Goal: Transaction & Acquisition: Purchase product/service

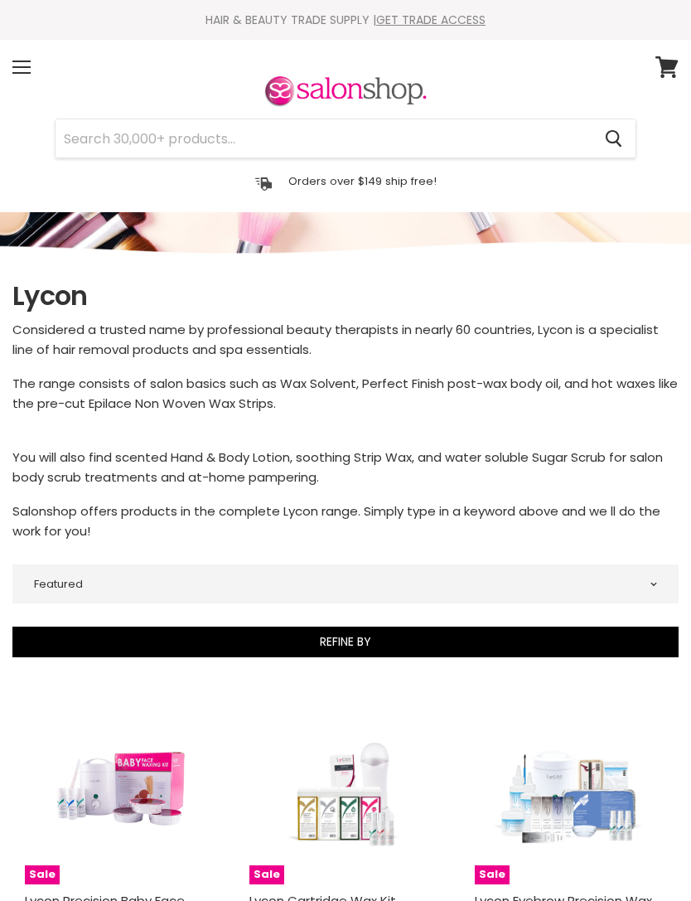
select select "manual"
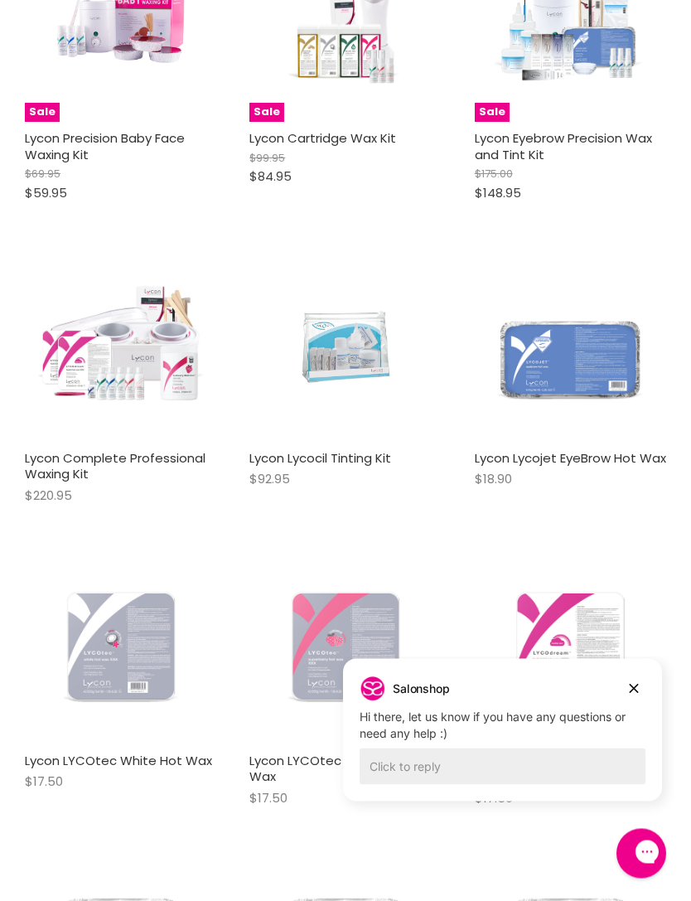
scroll to position [762, 0]
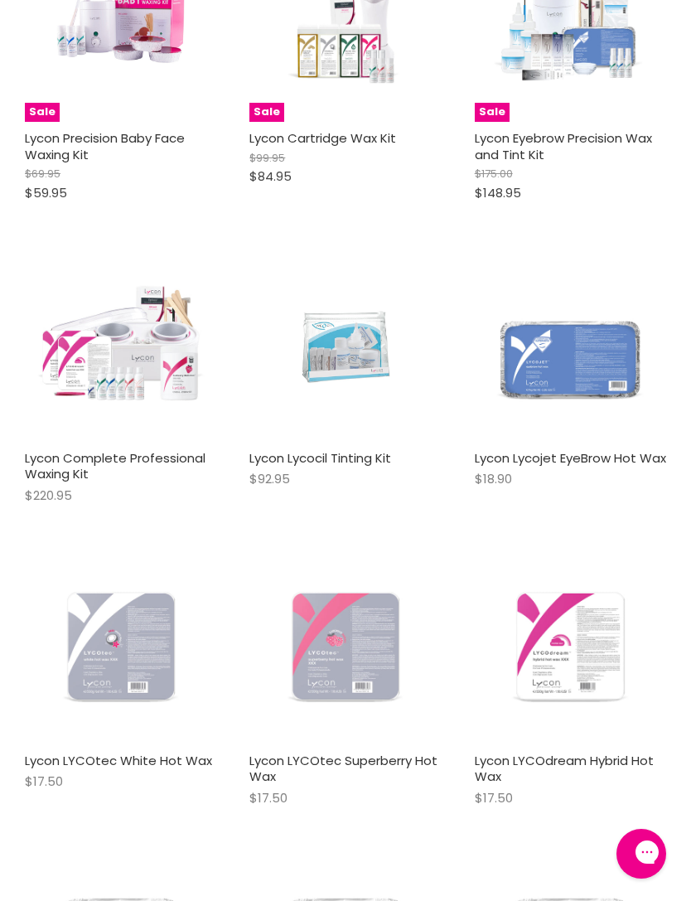
click at [635, 751] on link "Lycon LYCOdream Hybrid Hot Wax" at bounding box center [564, 768] width 179 height 34
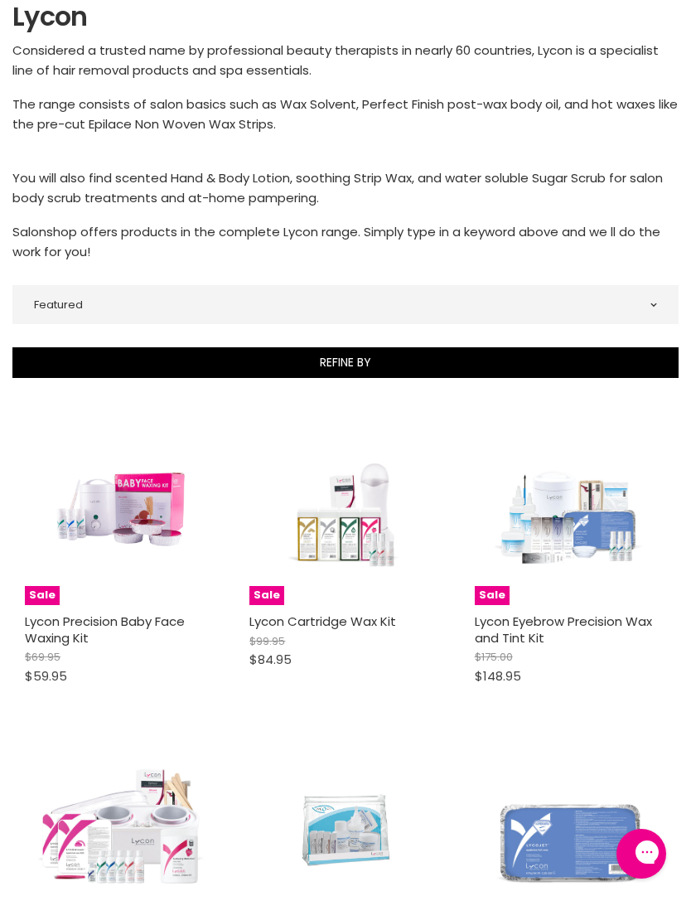
scroll to position [258, 0]
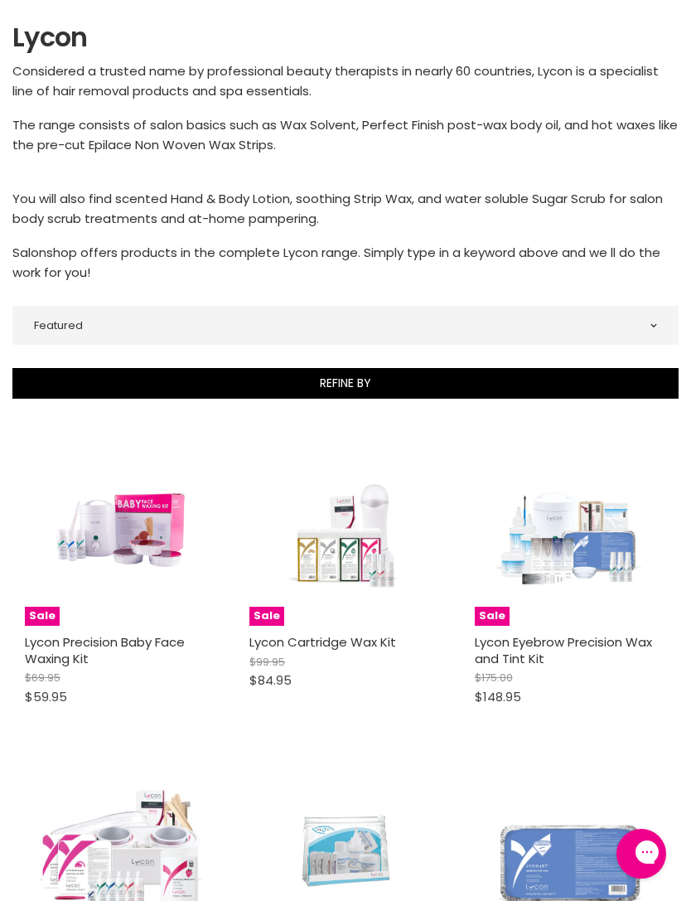
click at [137, 520] on img "Main content" at bounding box center [121, 529] width 128 height 191
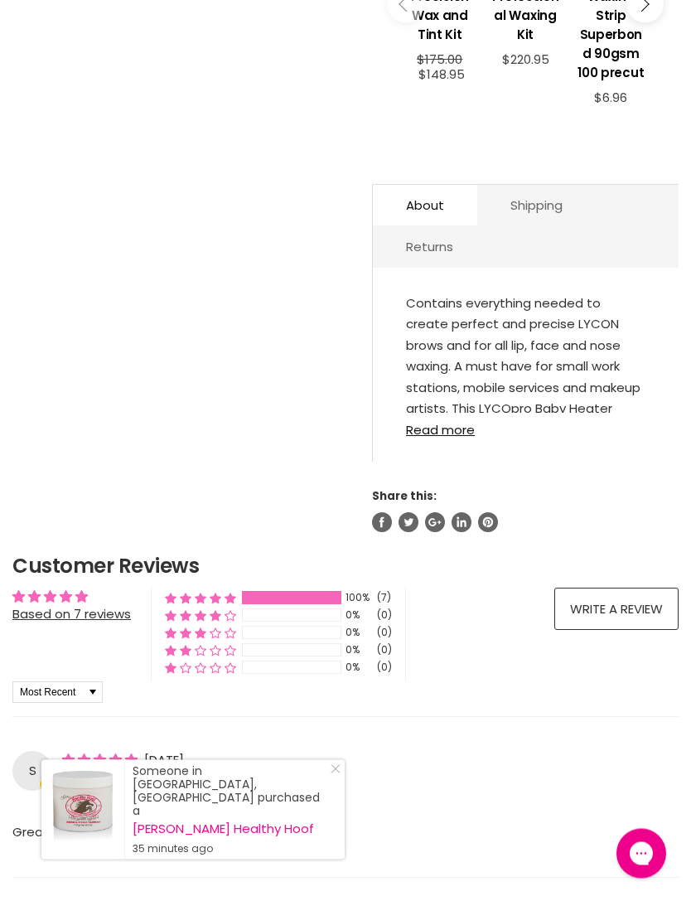
scroll to position [789, 0]
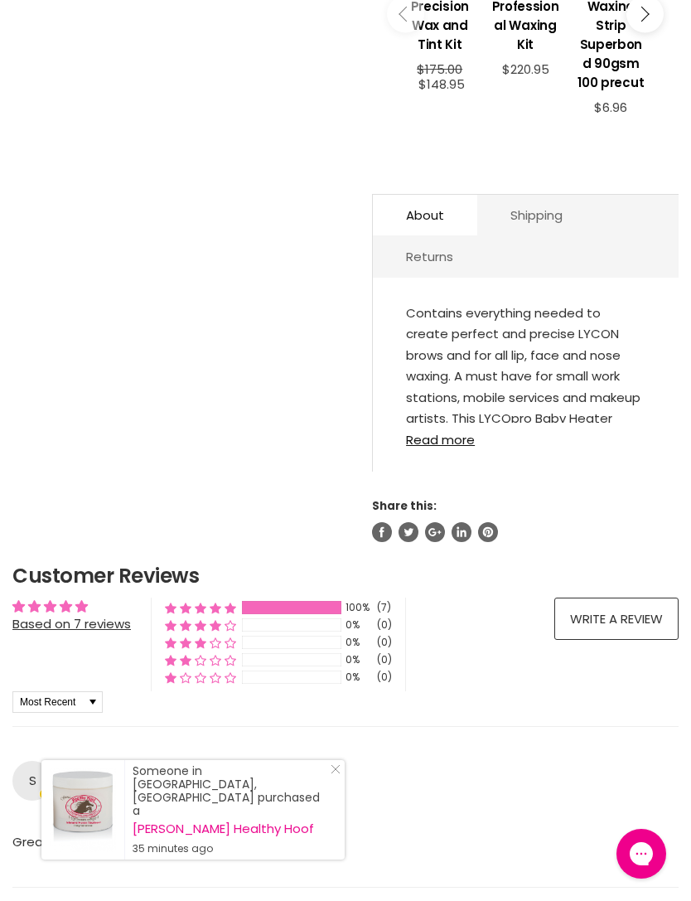
click at [456, 447] on link "Read more" at bounding box center [525, 435] width 239 height 24
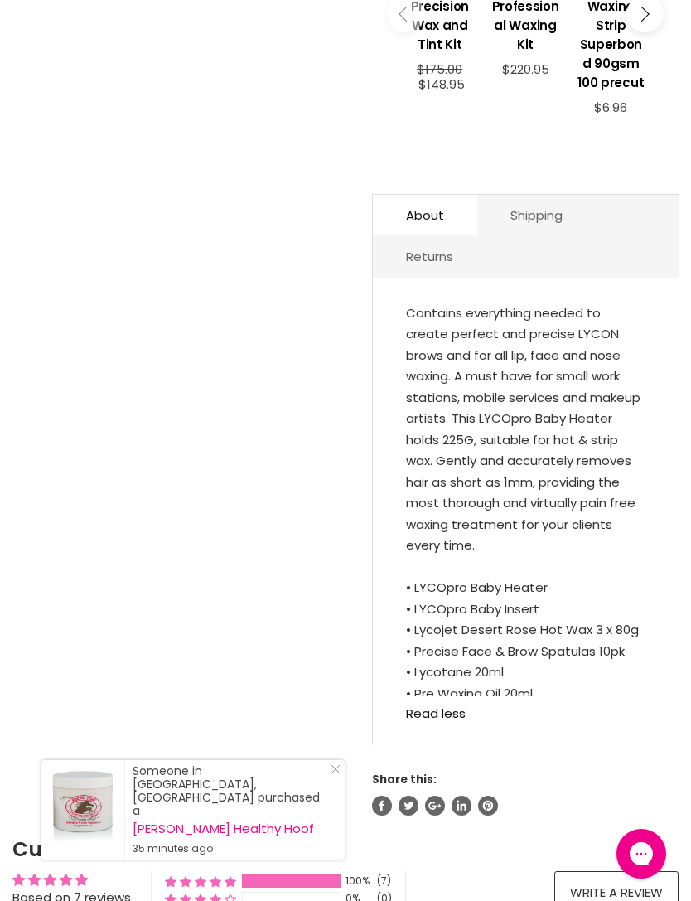
click at [440, 221] on link "About" at bounding box center [425, 215] width 104 height 41
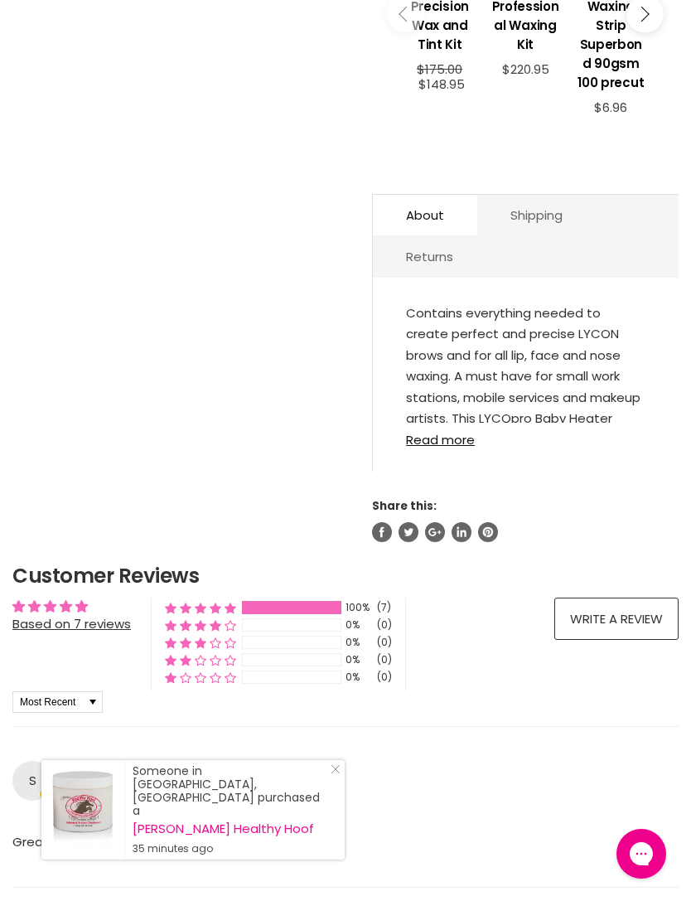
click at [453, 447] on link "Read more" at bounding box center [525, 435] width 239 height 24
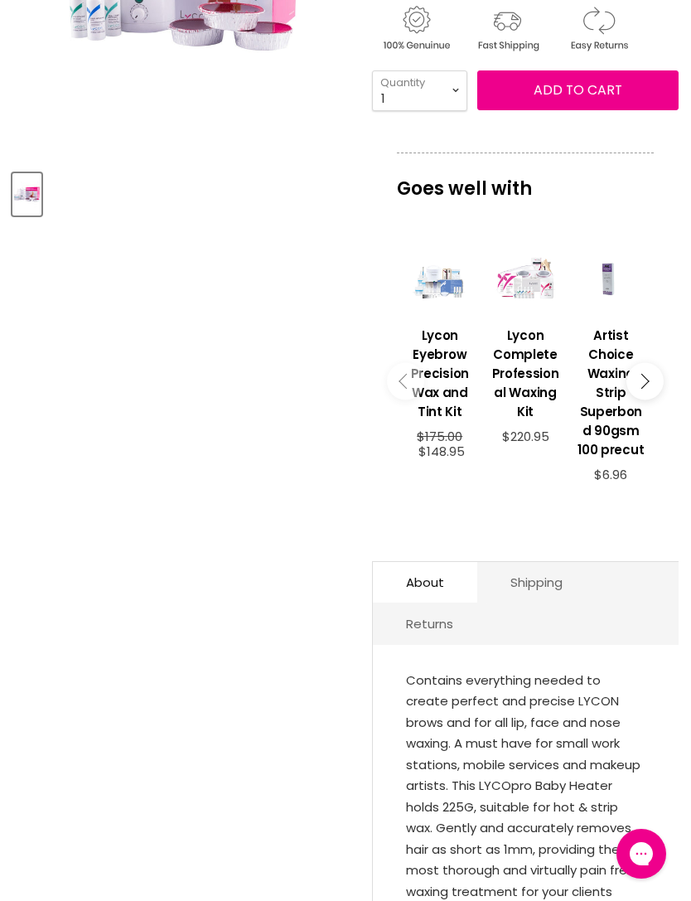
scroll to position [0, 0]
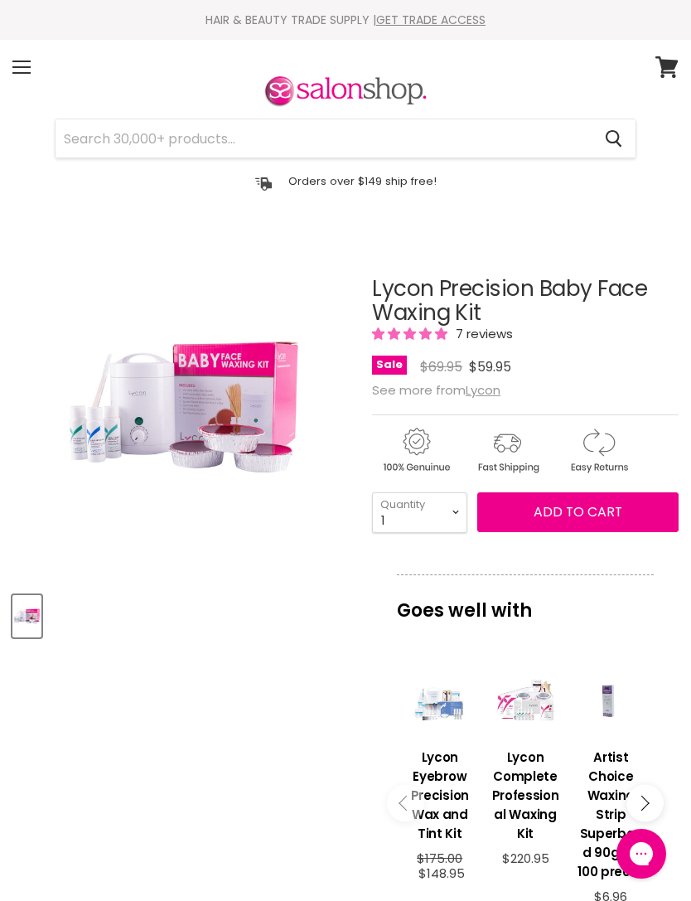
click at [568, 513] on span "Add to cart" at bounding box center [578, 511] width 89 height 19
click at [601, 510] on span "Add to cart" at bounding box center [578, 511] width 89 height 19
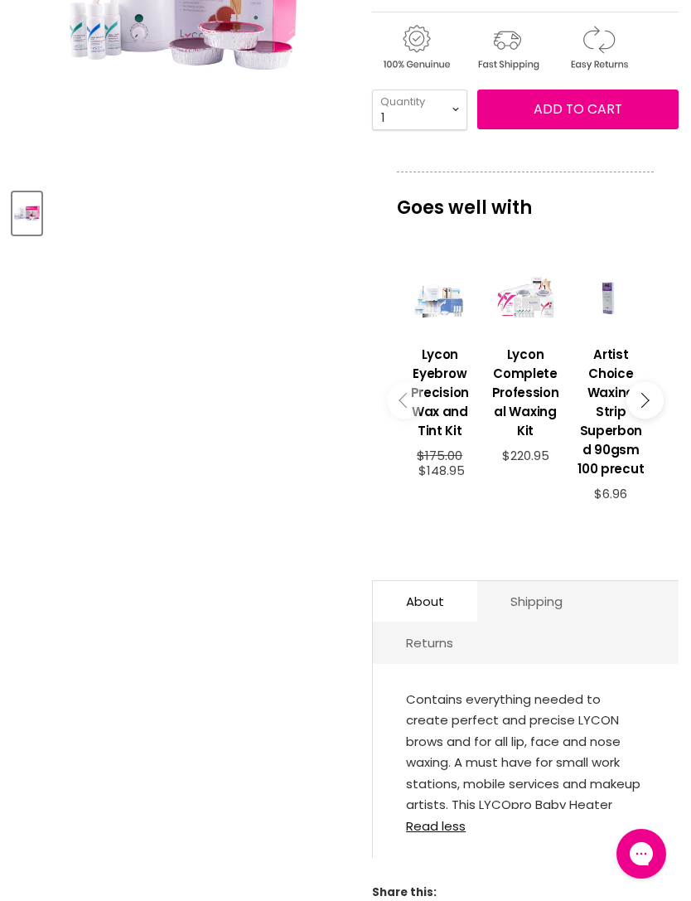
scroll to position [644, 0]
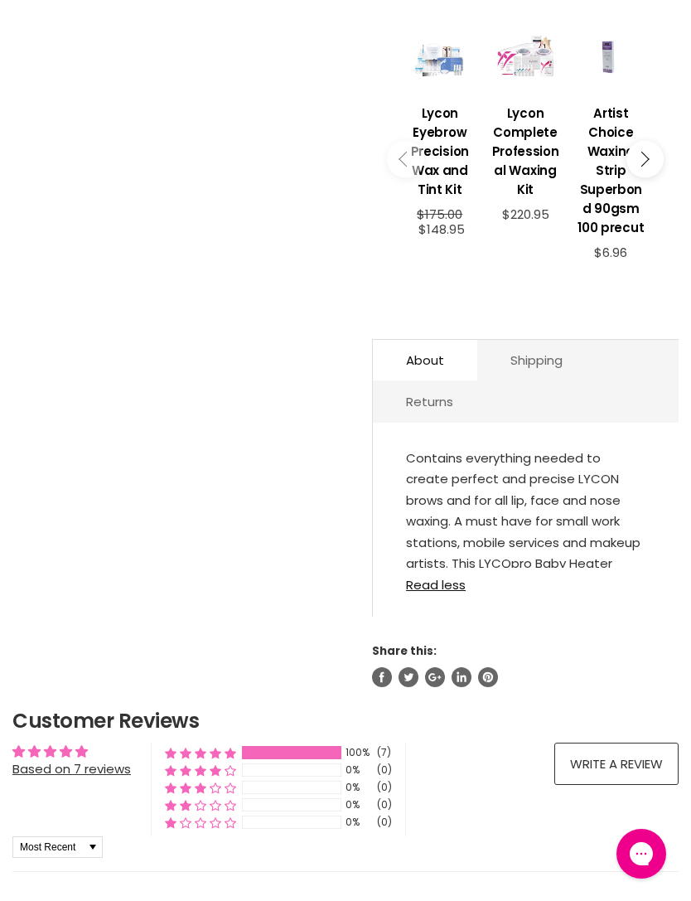
click at [445, 592] on link "Read less" at bounding box center [525, 579] width 239 height 24
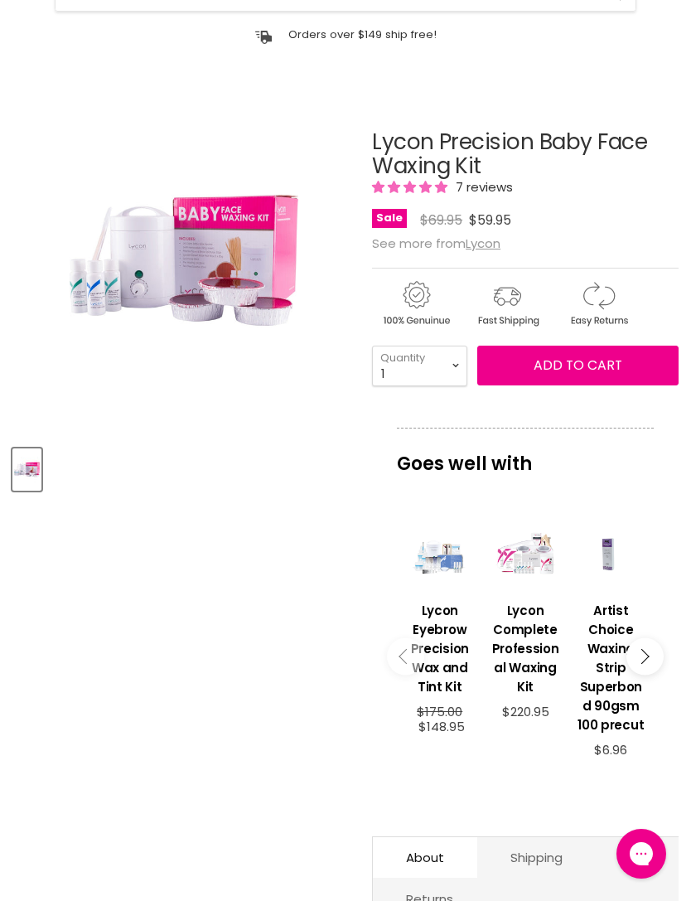
scroll to position [0, 0]
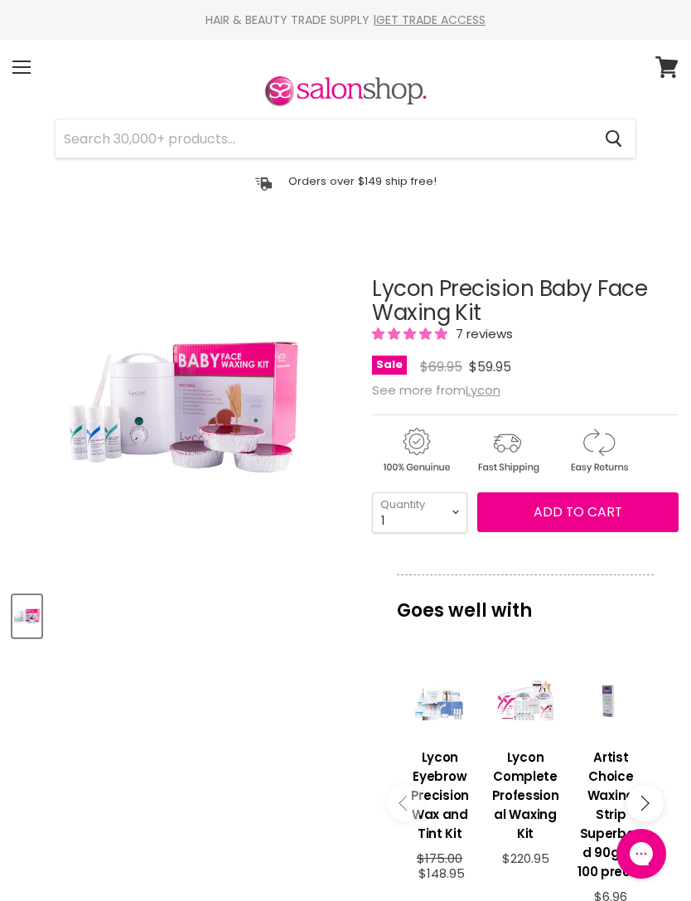
click at [249, 138] on input "Search" at bounding box center [324, 138] width 536 height 38
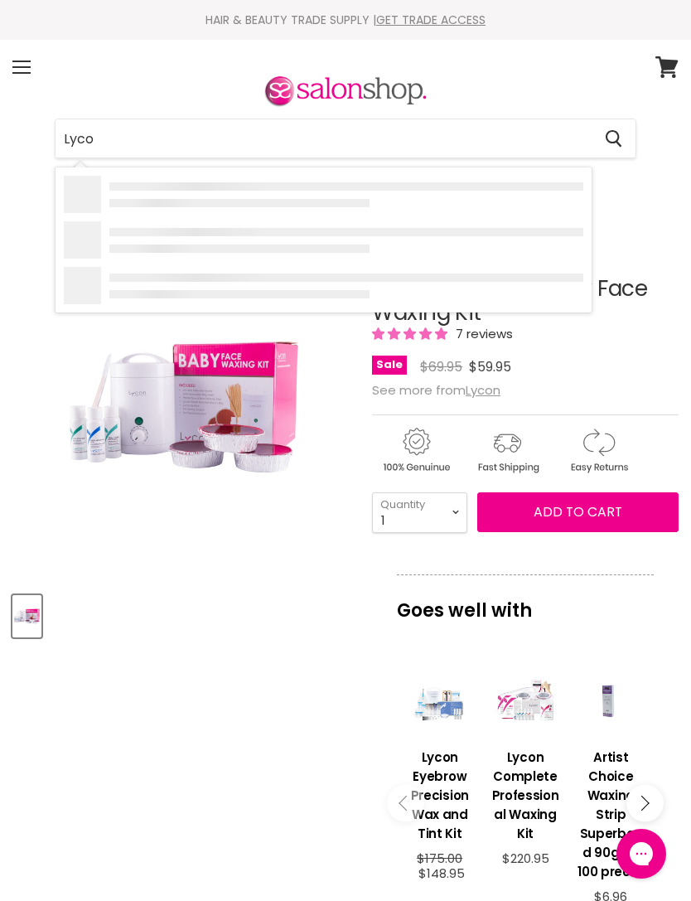
type input "Lycon"
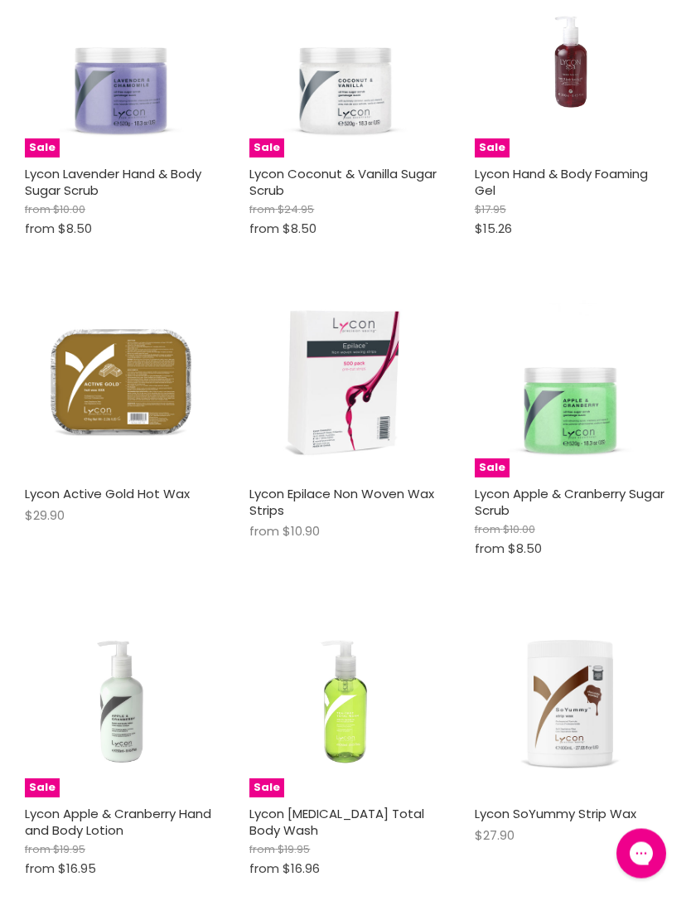
scroll to position [2090, 0]
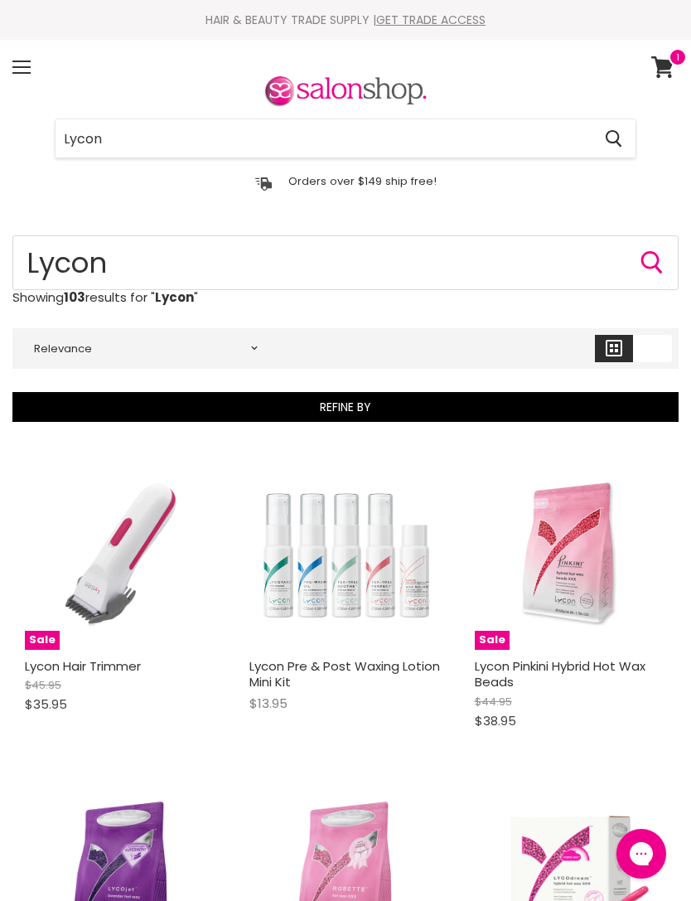
click at [184, 134] on input "Lycon" at bounding box center [324, 138] width 536 height 38
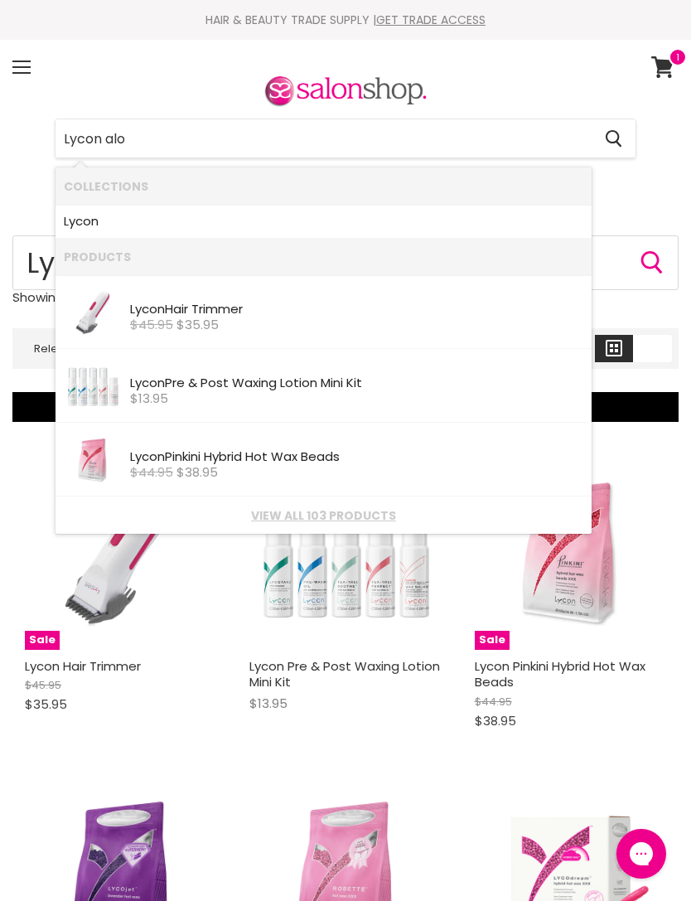
type input "Lycon aloe"
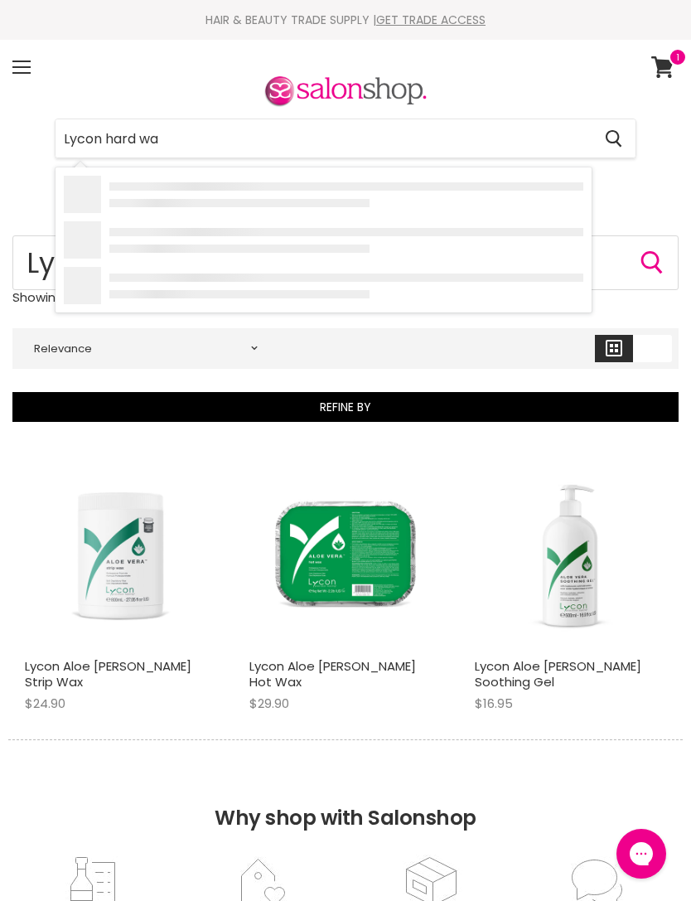
type input "Lycon hard wax"
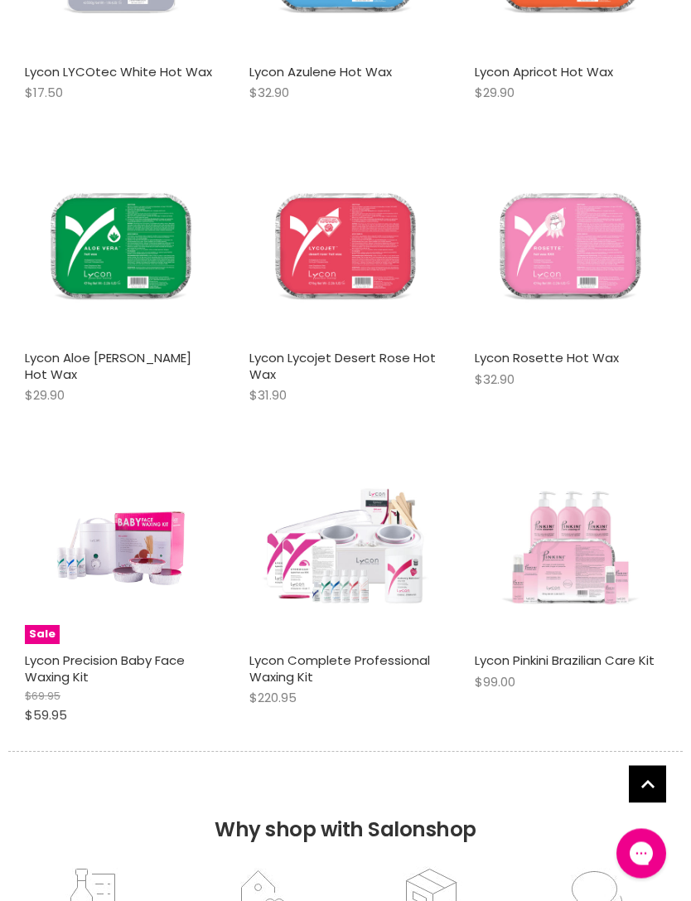
scroll to position [2107, 0]
click at [126, 562] on img "Main content" at bounding box center [121, 547] width 128 height 191
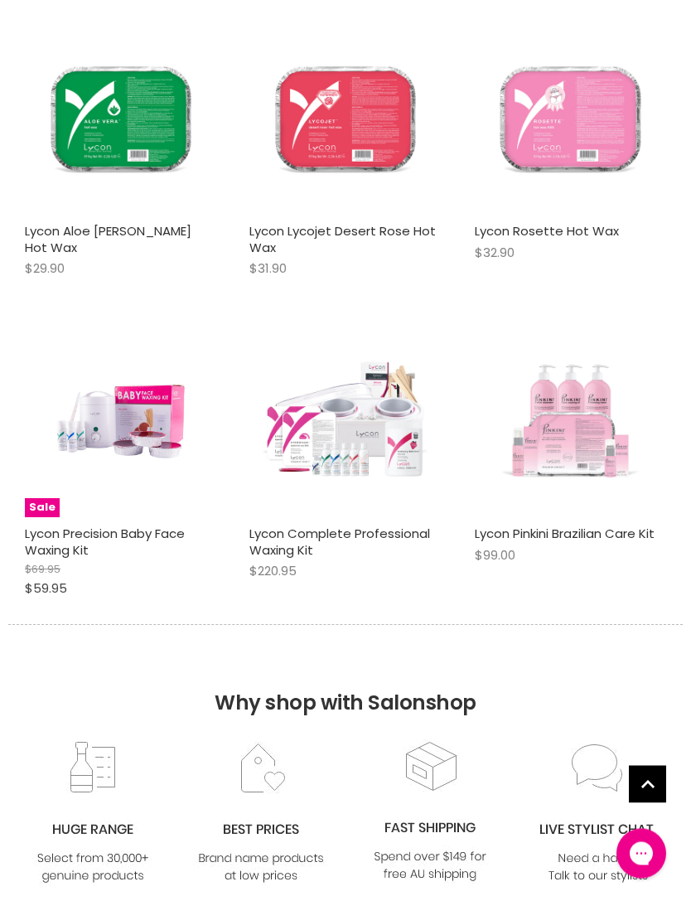
scroll to position [2230, 0]
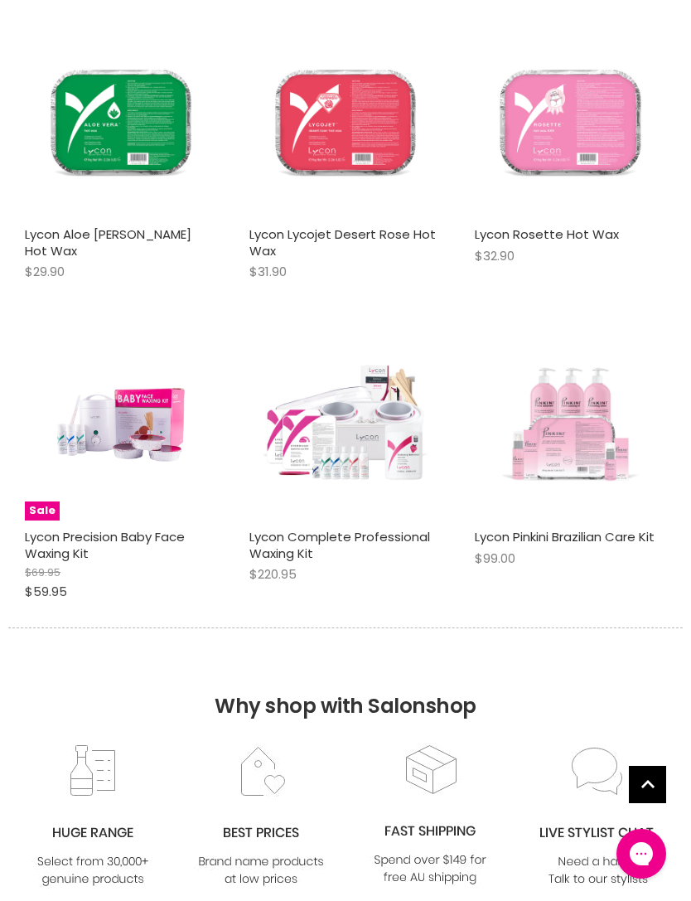
click at [563, 433] on img "Main content" at bounding box center [570, 424] width 191 height 191
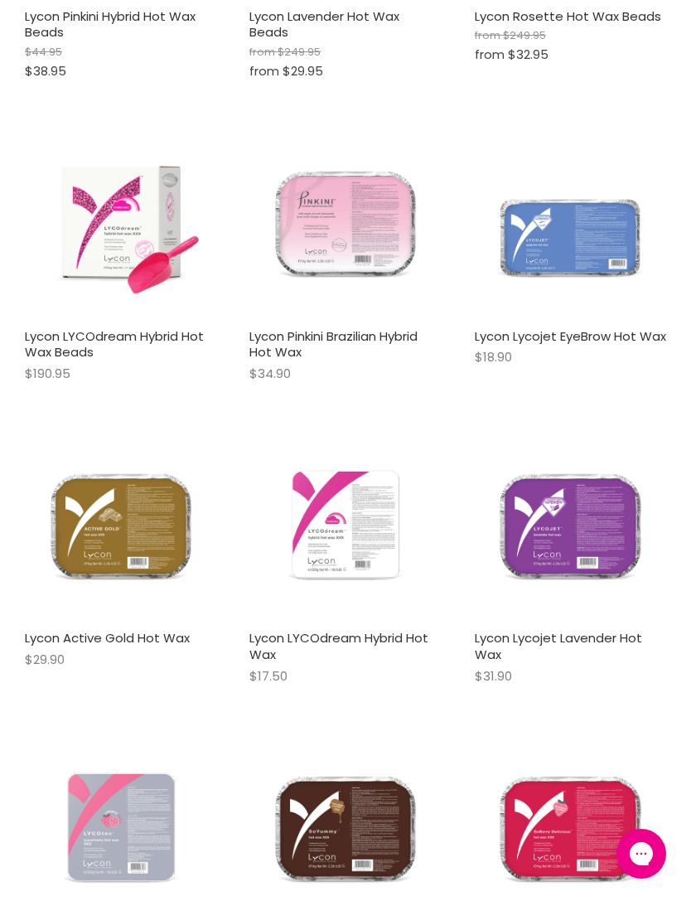
scroll to position [448, 0]
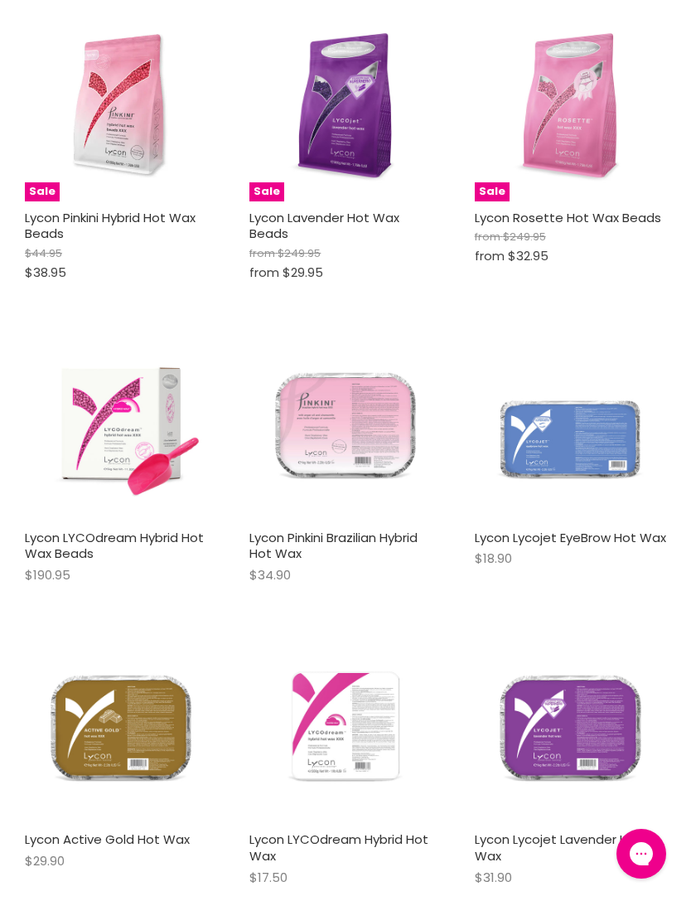
click at [366, 413] on img "Main content" at bounding box center [344, 424] width 191 height 191
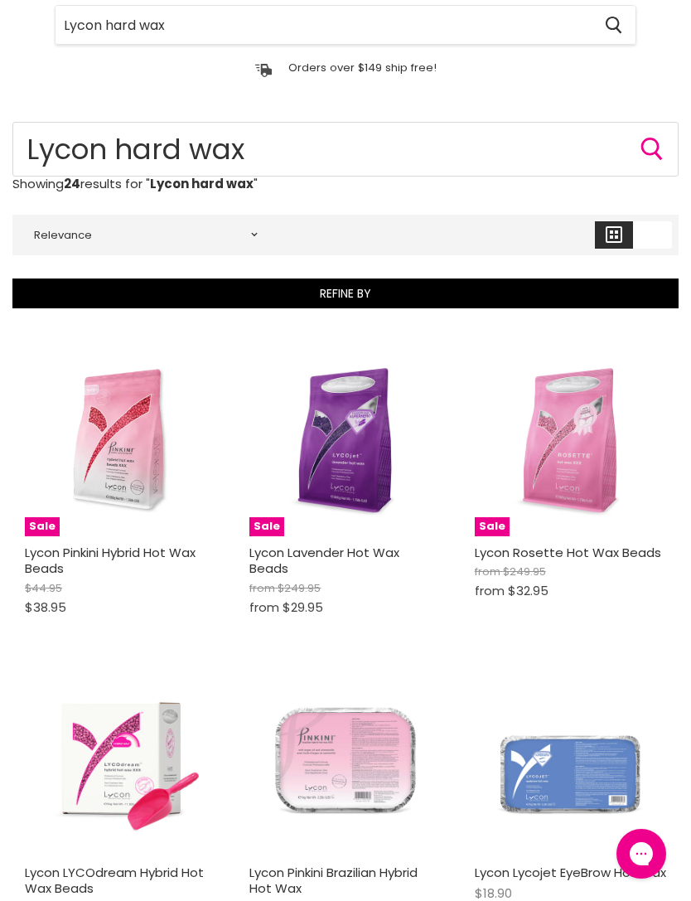
scroll to position [116, 0]
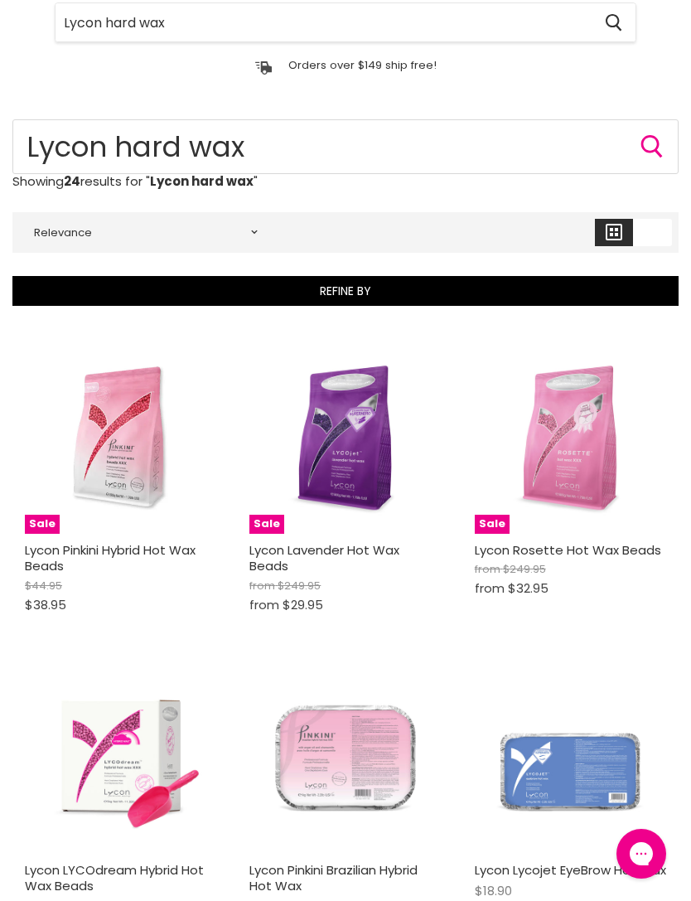
click at [130, 441] on img "Main content" at bounding box center [120, 436] width 191 height 191
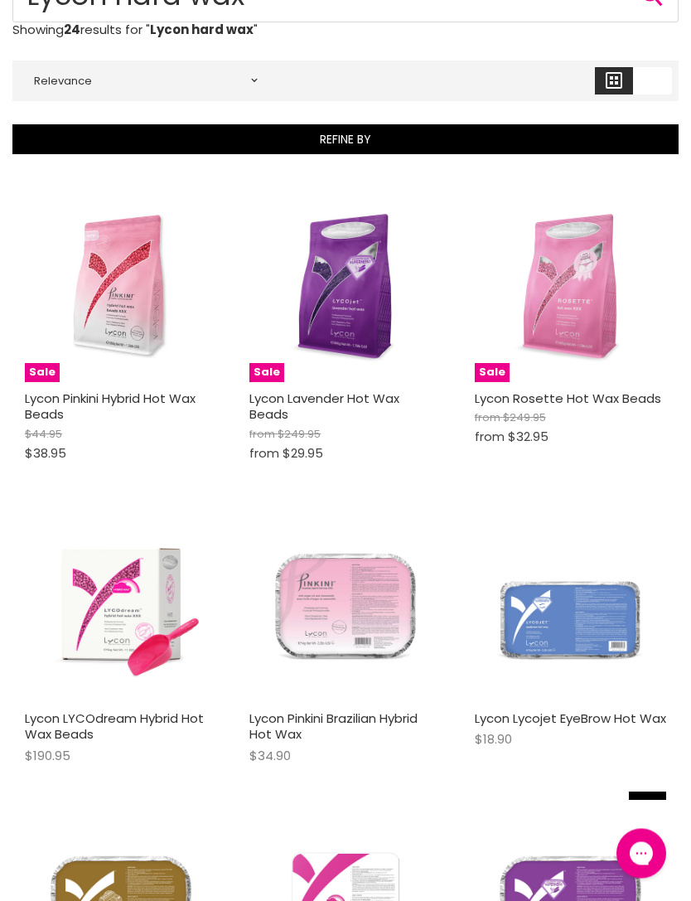
scroll to position [268, 0]
click at [369, 599] on img "Main content" at bounding box center [344, 604] width 191 height 191
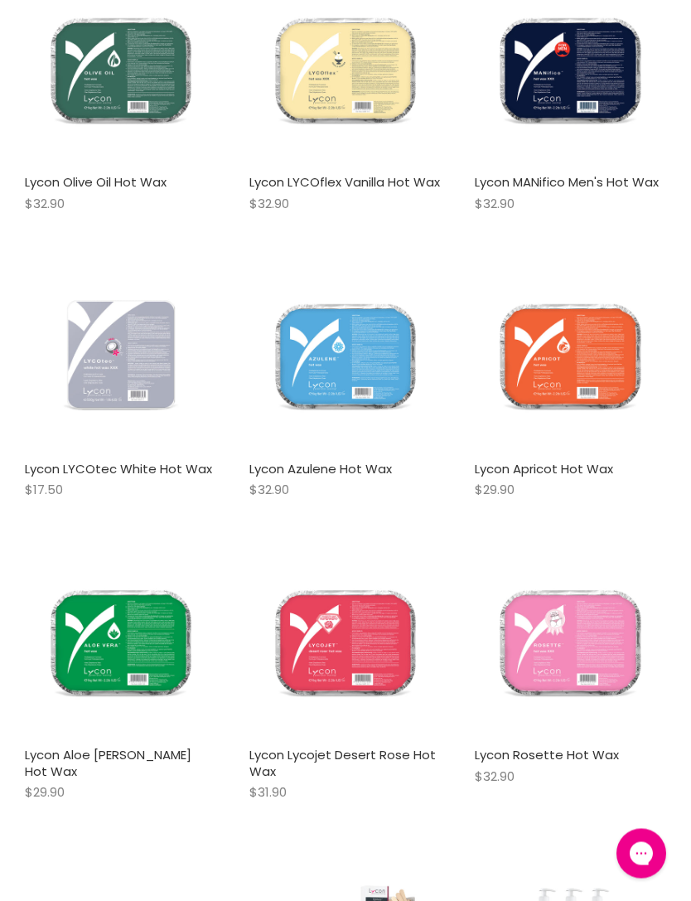
scroll to position [1707, 0]
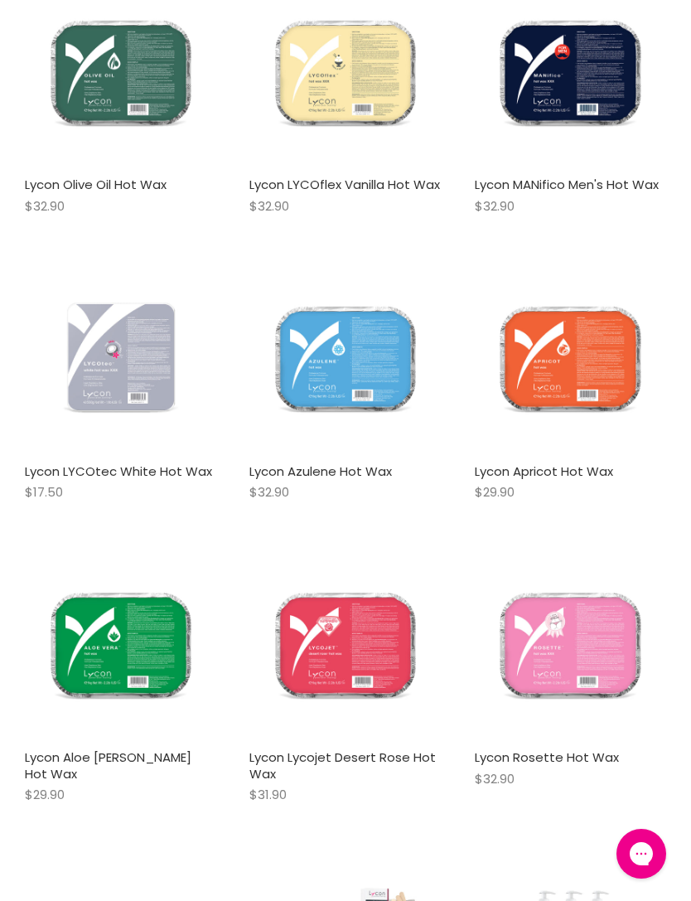
click at [572, 663] on img "Main content" at bounding box center [570, 644] width 191 height 191
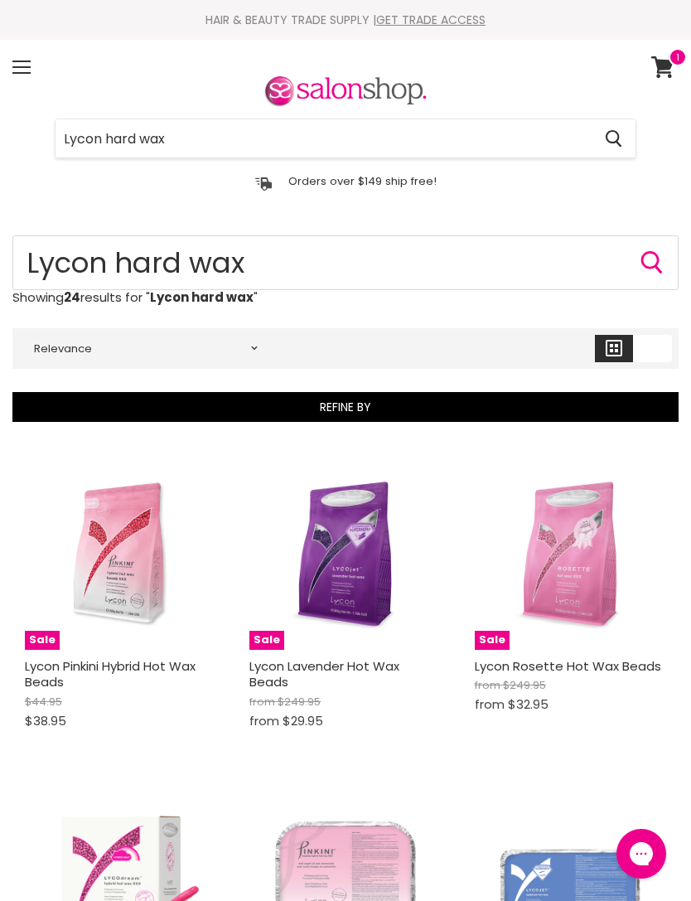
click at [584, 558] on img "Main content" at bounding box center [570, 552] width 191 height 191
click at [113, 583] on img "Main content" at bounding box center [120, 552] width 191 height 191
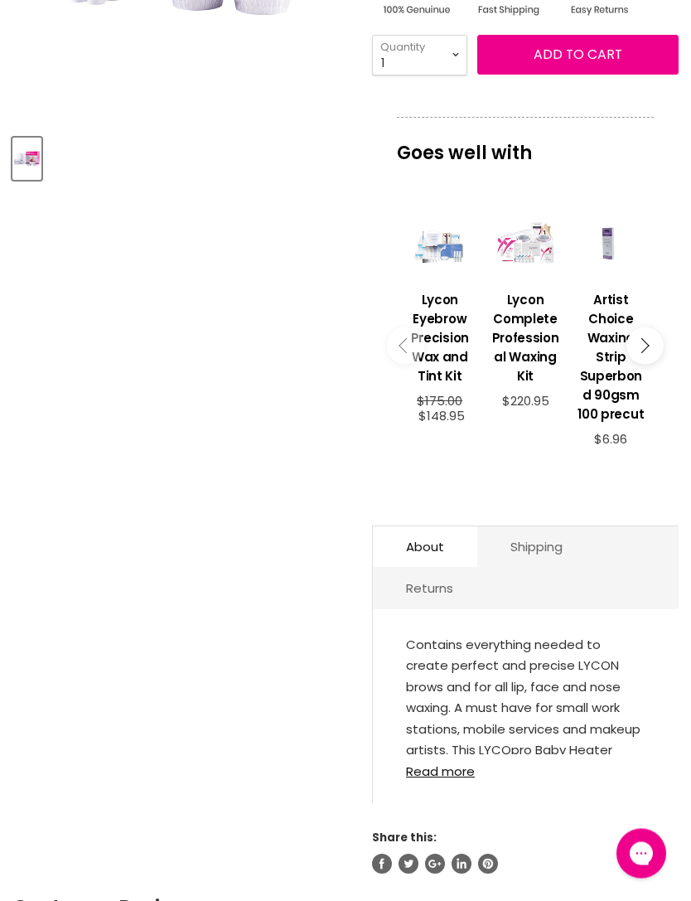
scroll to position [459, 0]
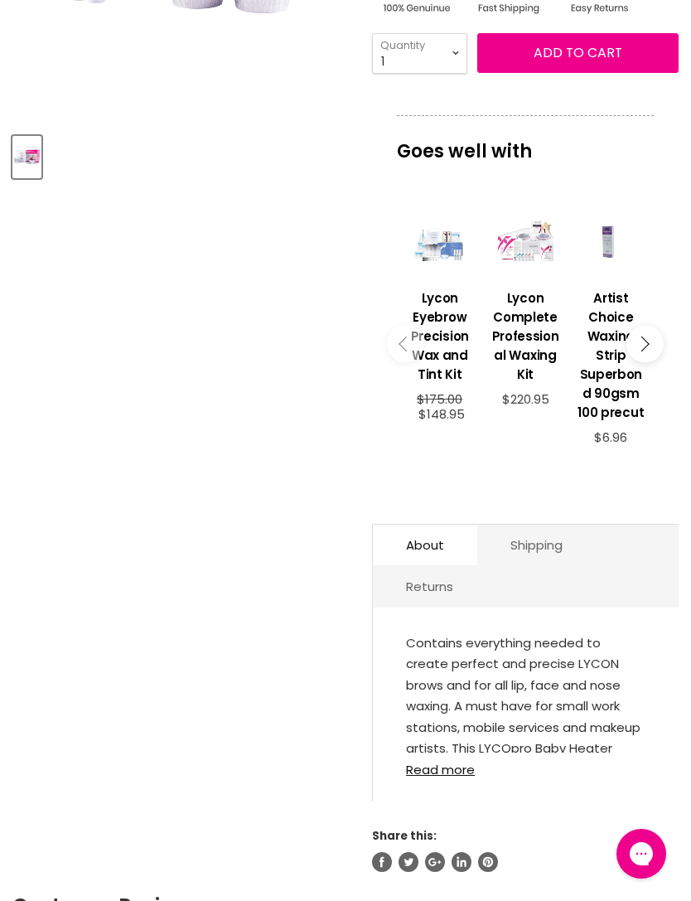
click at [435, 550] on link "About" at bounding box center [425, 544] width 104 height 41
click at [462, 775] on link "Read more" at bounding box center [525, 764] width 239 height 24
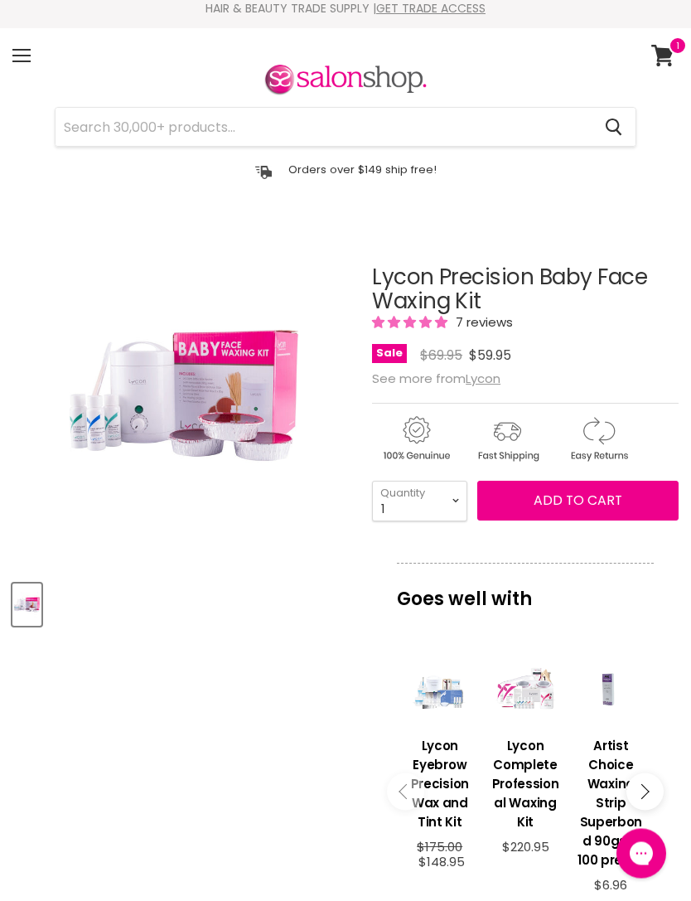
scroll to position [0, 0]
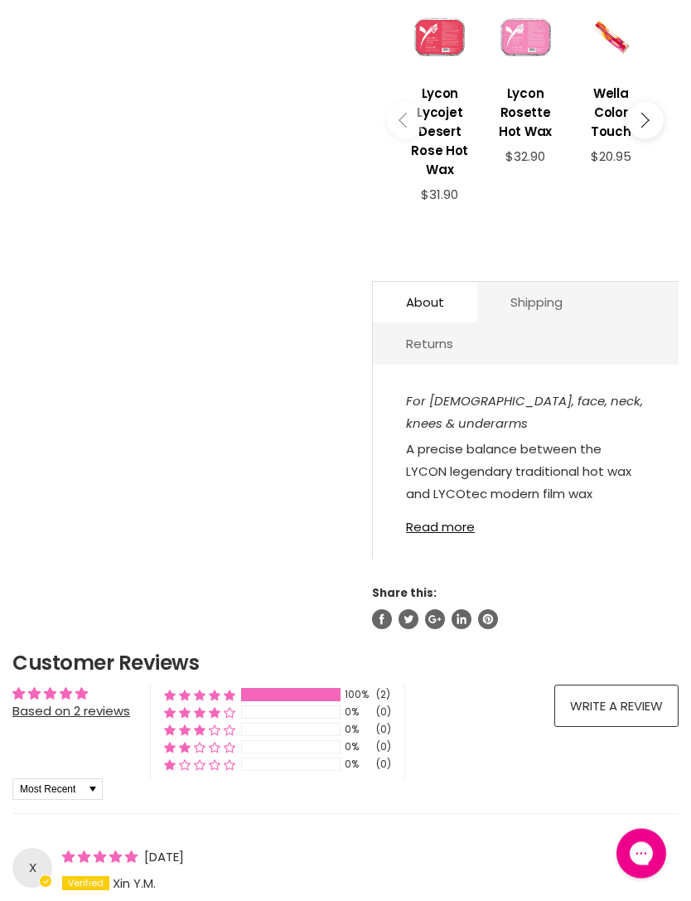
scroll to position [664, 0]
click at [454, 521] on link "Read more" at bounding box center [525, 521] width 239 height 24
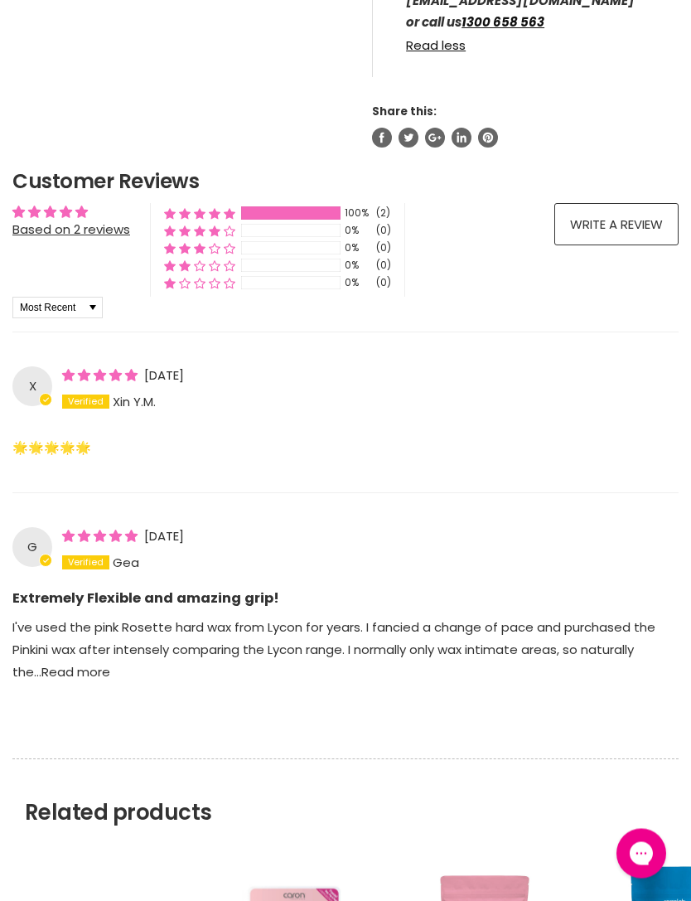
scroll to position [1889, 0]
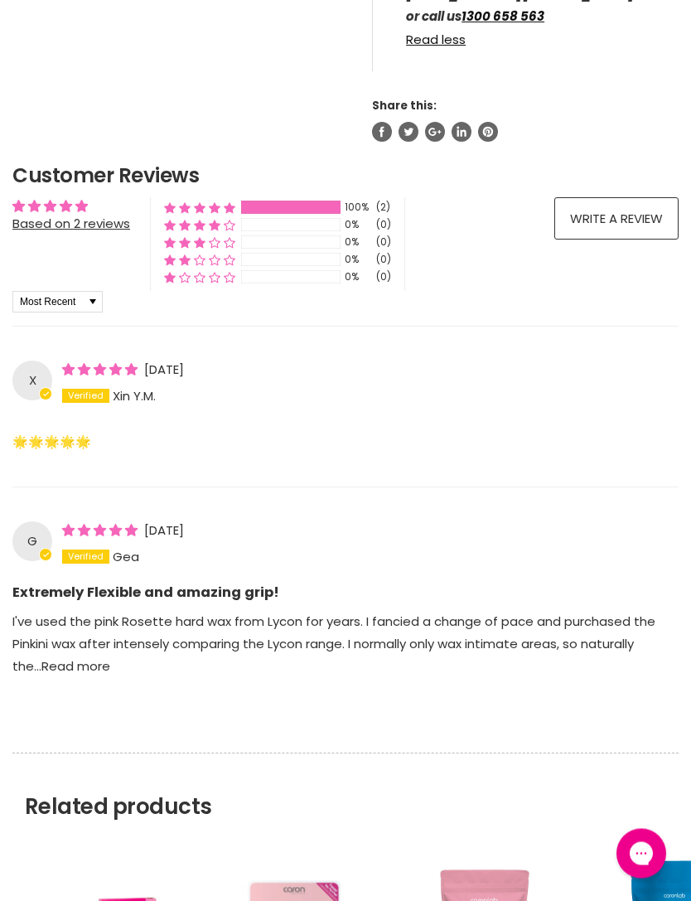
click at [64, 658] on link "Read more" at bounding box center [75, 666] width 69 height 17
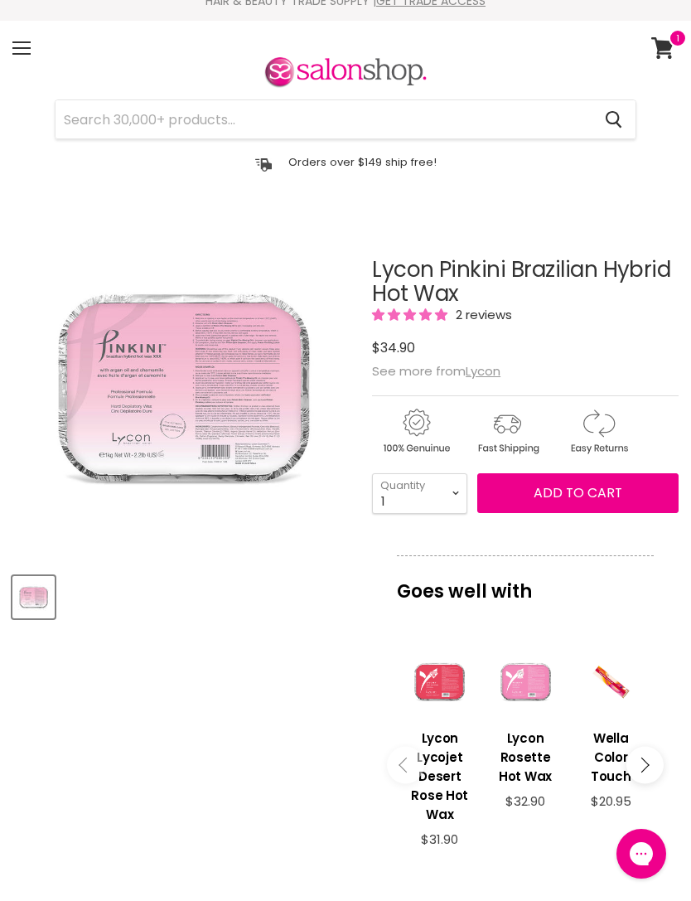
scroll to position [0, 0]
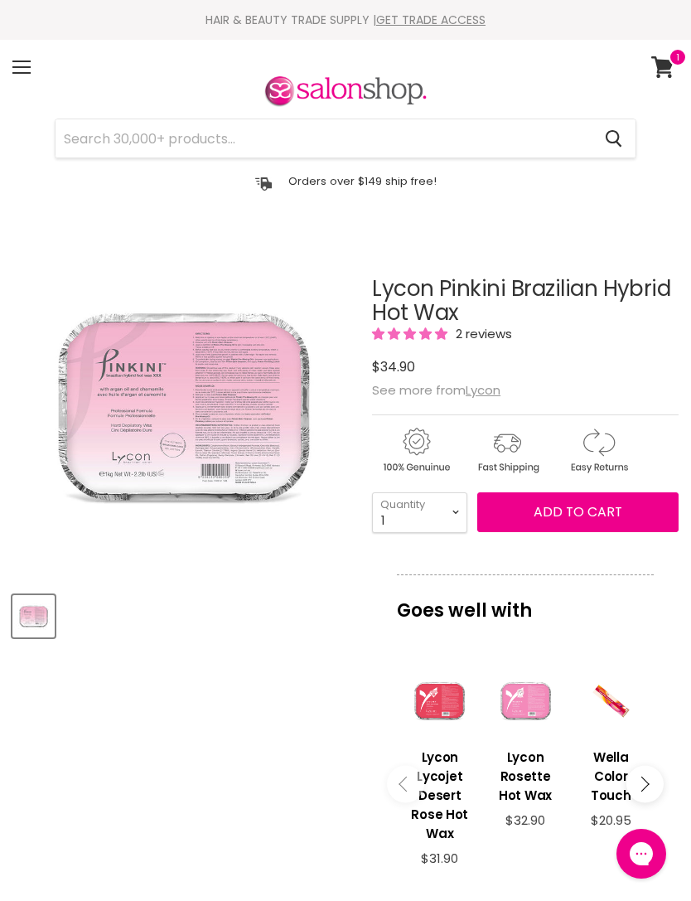
click at [594, 515] on span "Add to cart" at bounding box center [578, 511] width 89 height 19
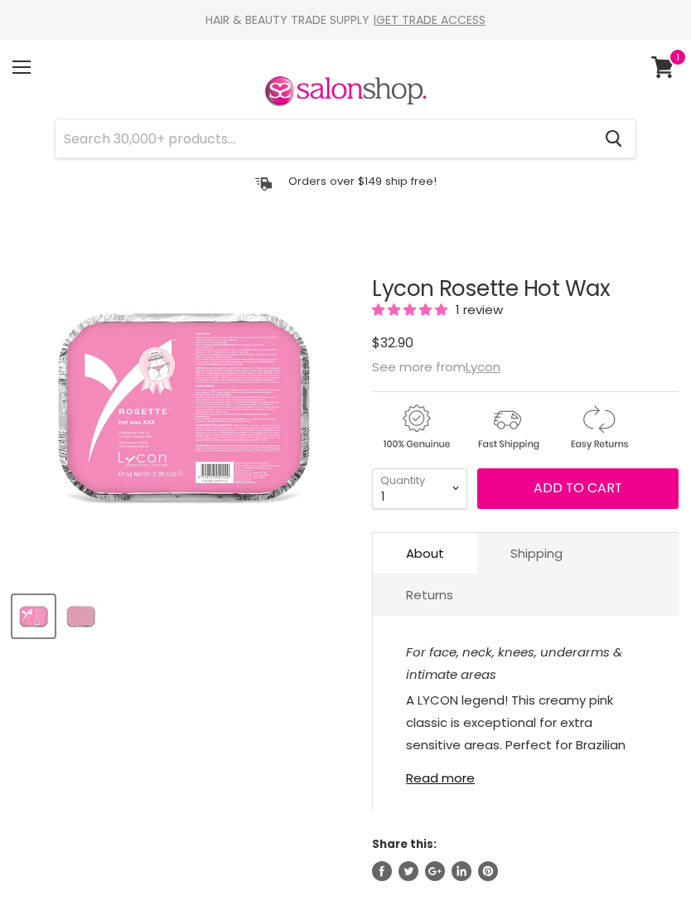
click at [94, 611] on img "Product thumbnails" at bounding box center [80, 615] width 39 height 39
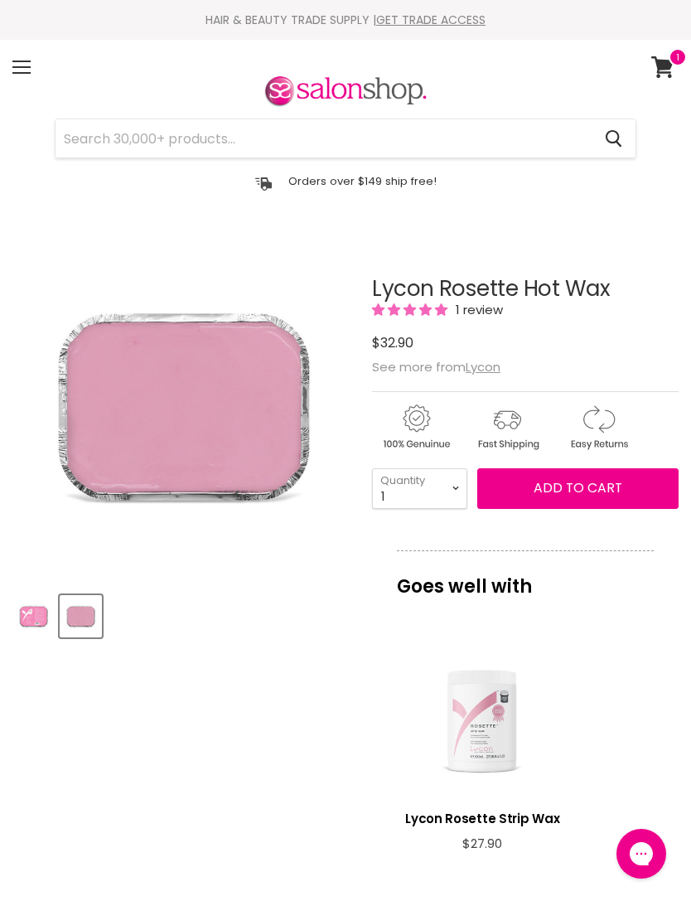
click at [48, 616] on img "Product thumbnails" at bounding box center [33, 615] width 39 height 39
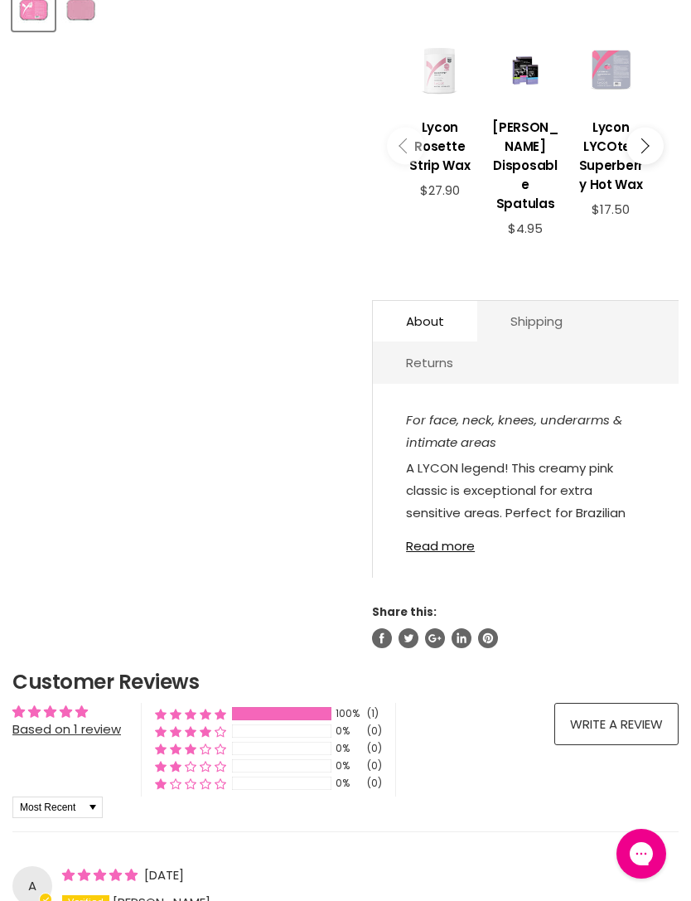
scroll to position [641, 0]
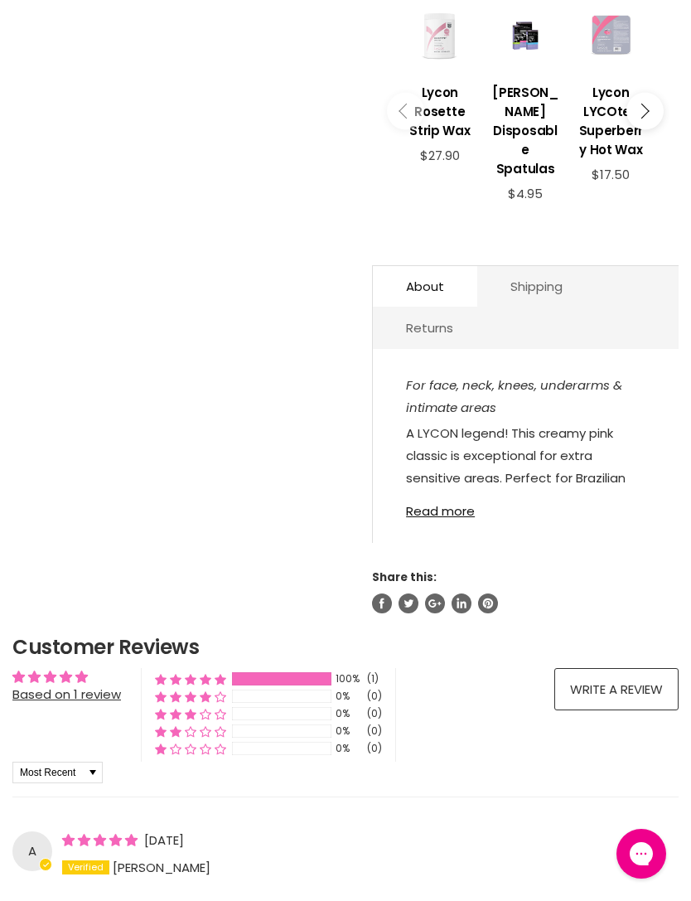
click at [458, 514] on link "Read more" at bounding box center [525, 506] width 239 height 24
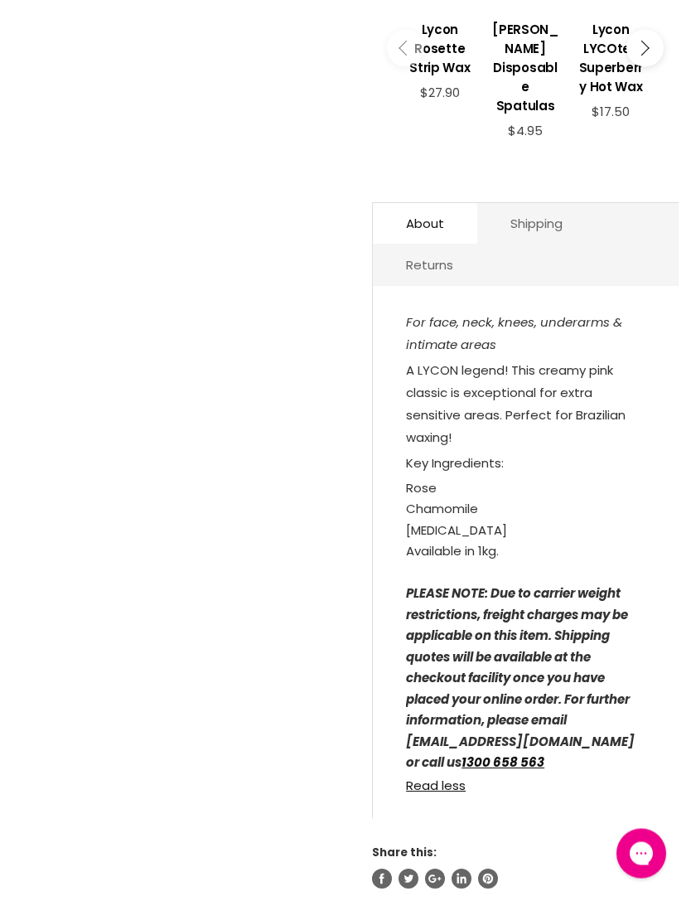
scroll to position [704, 0]
click at [444, 234] on link "About" at bounding box center [425, 223] width 104 height 41
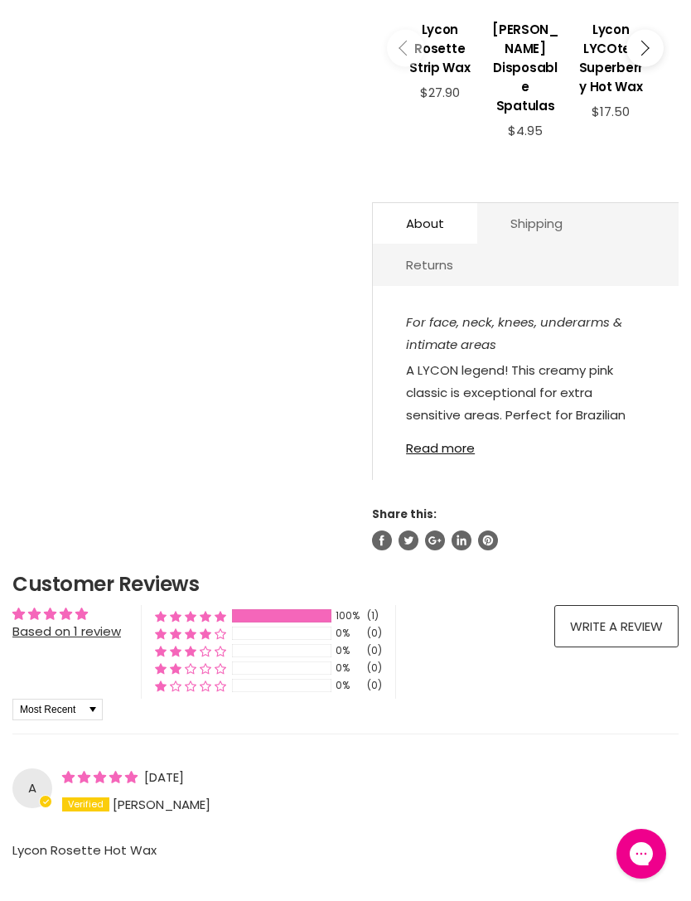
click at [442, 229] on link "About" at bounding box center [425, 223] width 104 height 41
click at [452, 455] on link "Read more" at bounding box center [525, 443] width 239 height 24
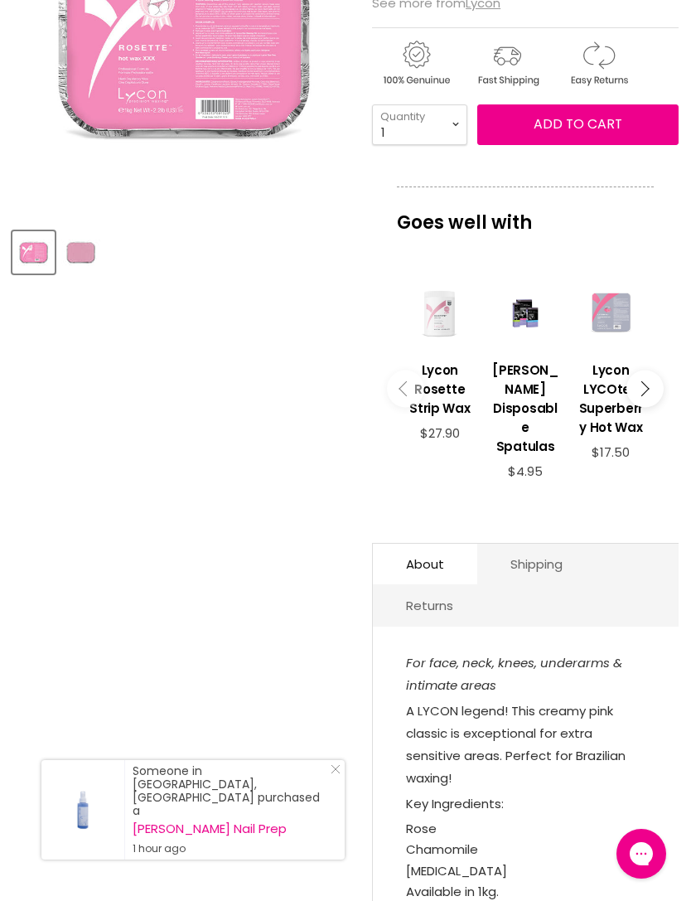
scroll to position [0, 0]
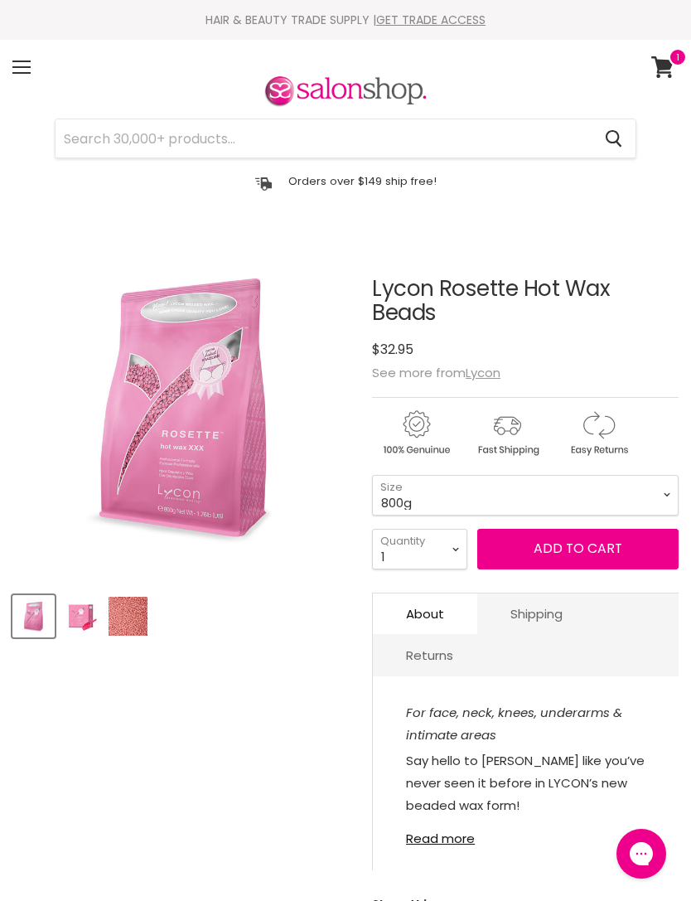
click at [121, 616] on img "Product thumbnails" at bounding box center [128, 615] width 39 height 39
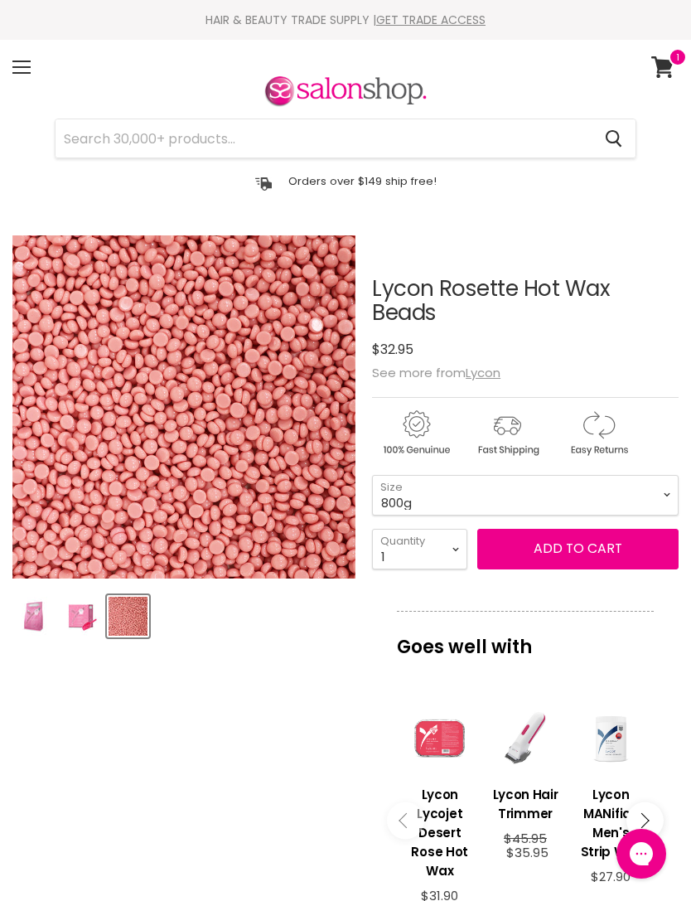
click at [85, 619] on img "Product thumbnails" at bounding box center [80, 615] width 39 height 39
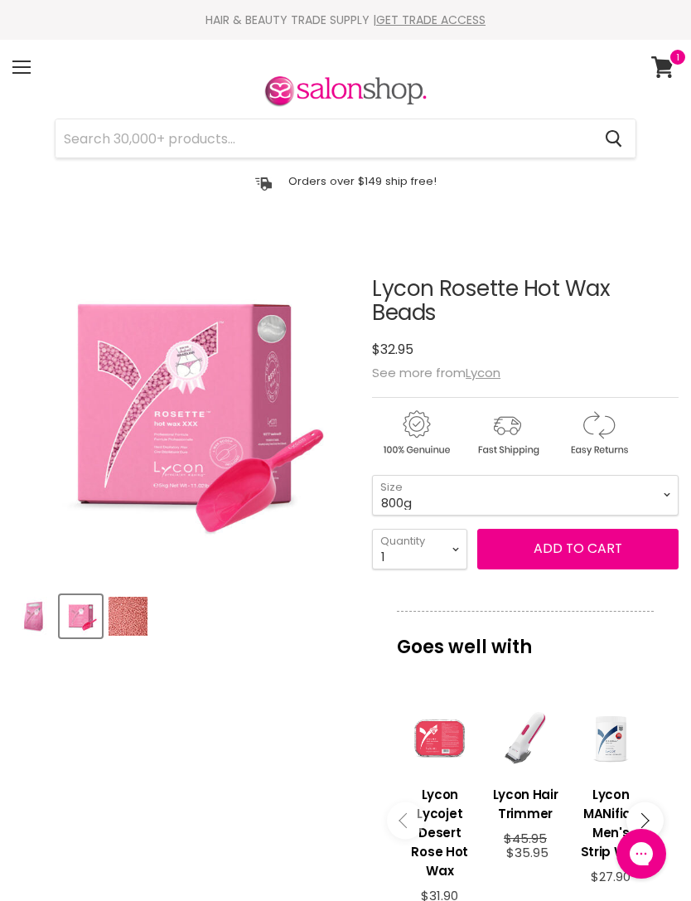
click at [122, 617] on img "Product thumbnails" at bounding box center [128, 615] width 39 height 39
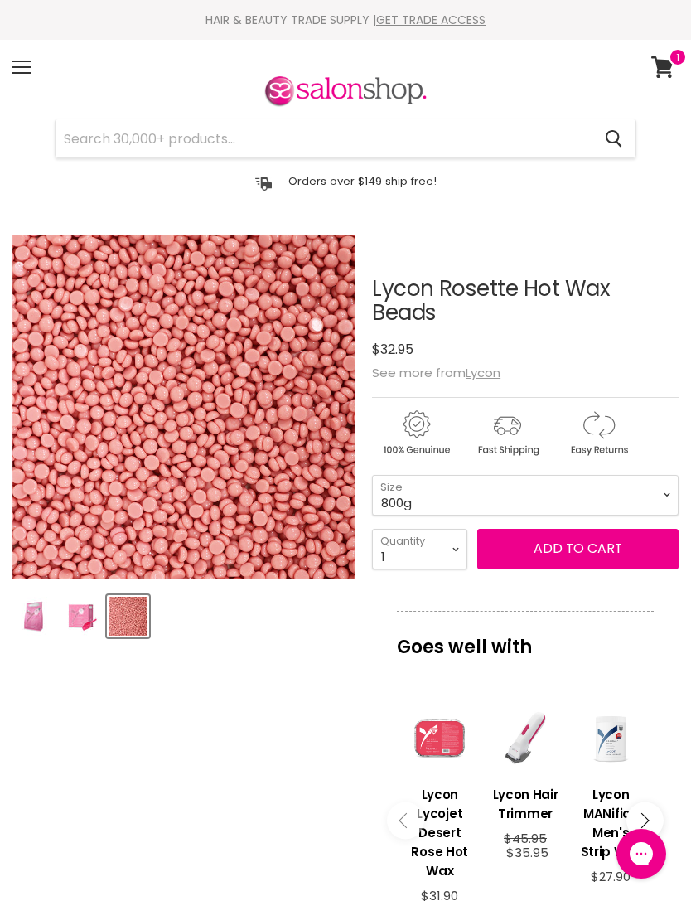
click at [571, 538] on span "Add to cart" at bounding box center [578, 547] width 89 height 19
click at [583, 538] on span "Add to cart" at bounding box center [578, 547] width 89 height 19
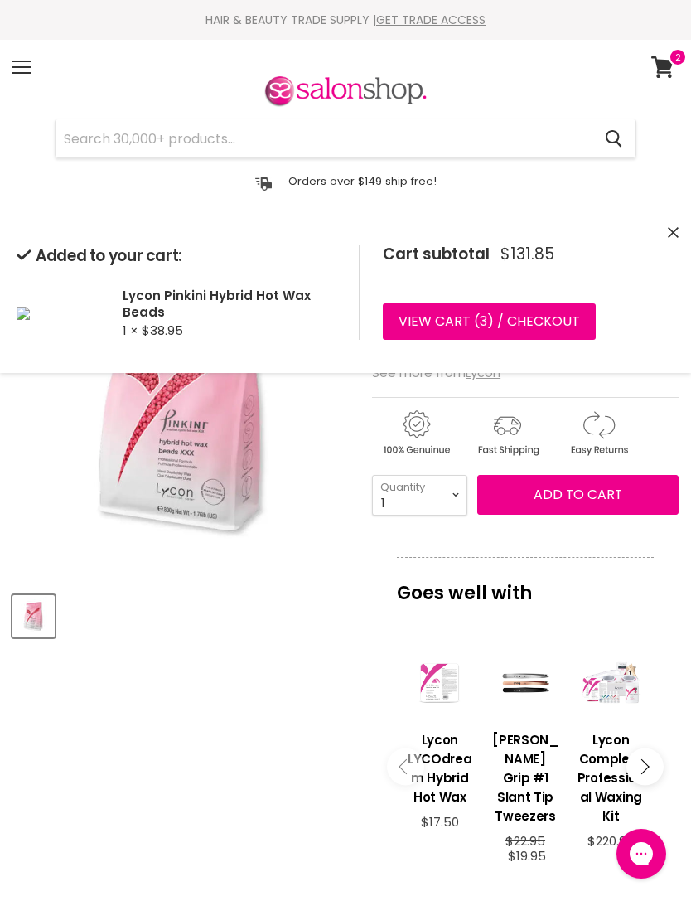
click at [537, 316] on link "View cart ( 3 ) / Checkout" at bounding box center [489, 321] width 213 height 36
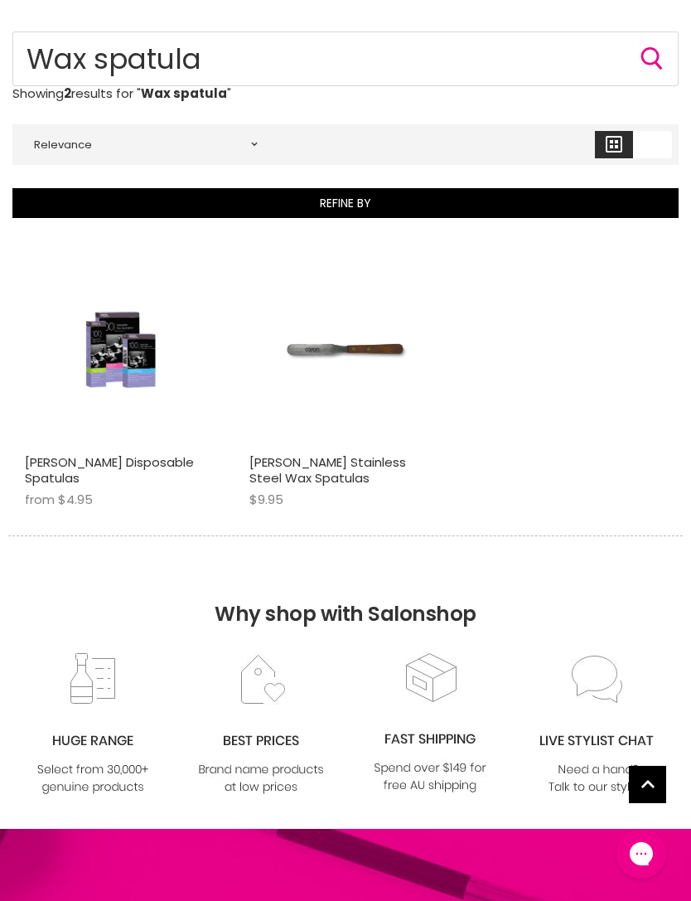
click at [102, 331] on img "Main content" at bounding box center [121, 349] width 128 height 191
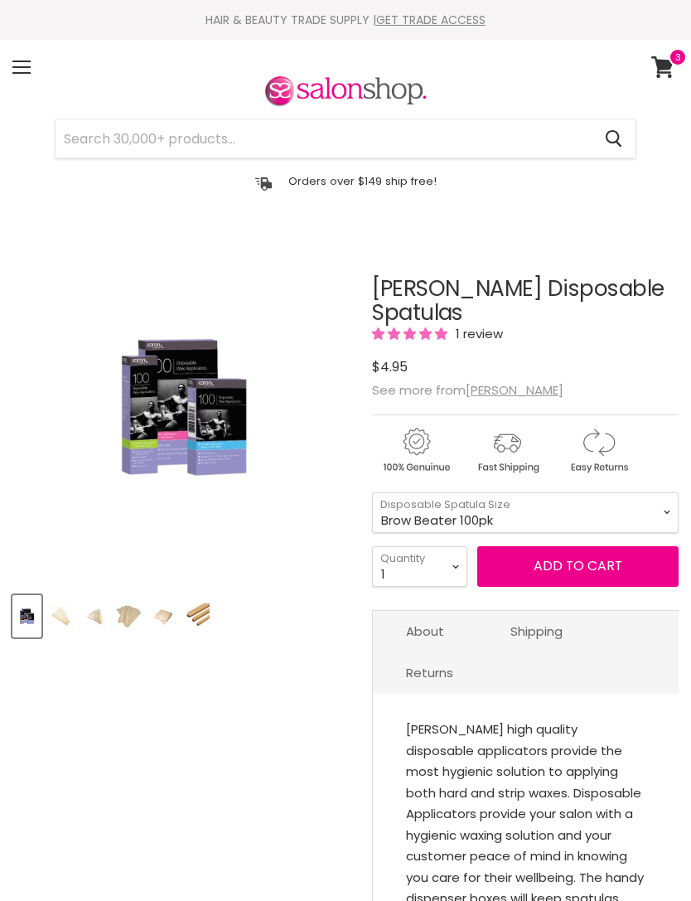
click at [107, 628] on img "Product thumbnails" at bounding box center [95, 615] width 26 height 39
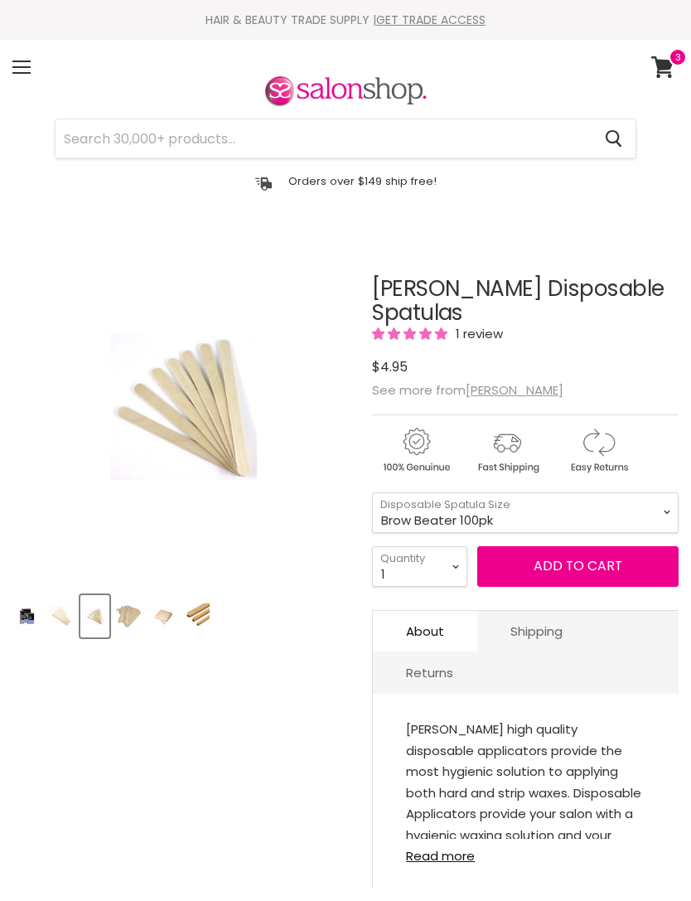
click at [152, 610] on img "Product thumbnails" at bounding box center [163, 615] width 26 height 39
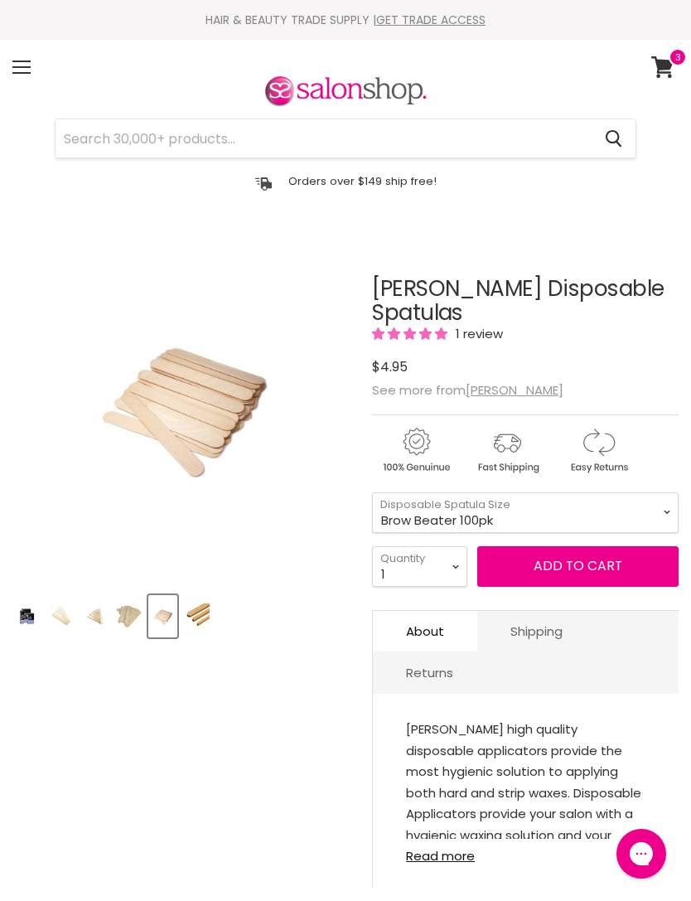
click at [124, 614] on img "Product thumbnails" at bounding box center [129, 615] width 26 height 39
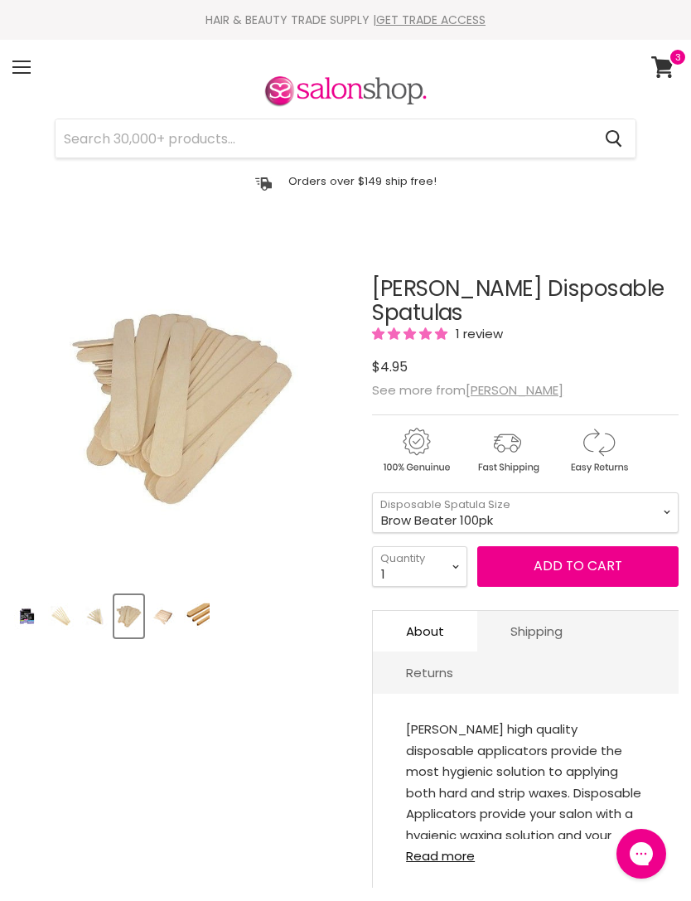
click at [197, 608] on img "Product thumbnails" at bounding box center [197, 615] width 26 height 39
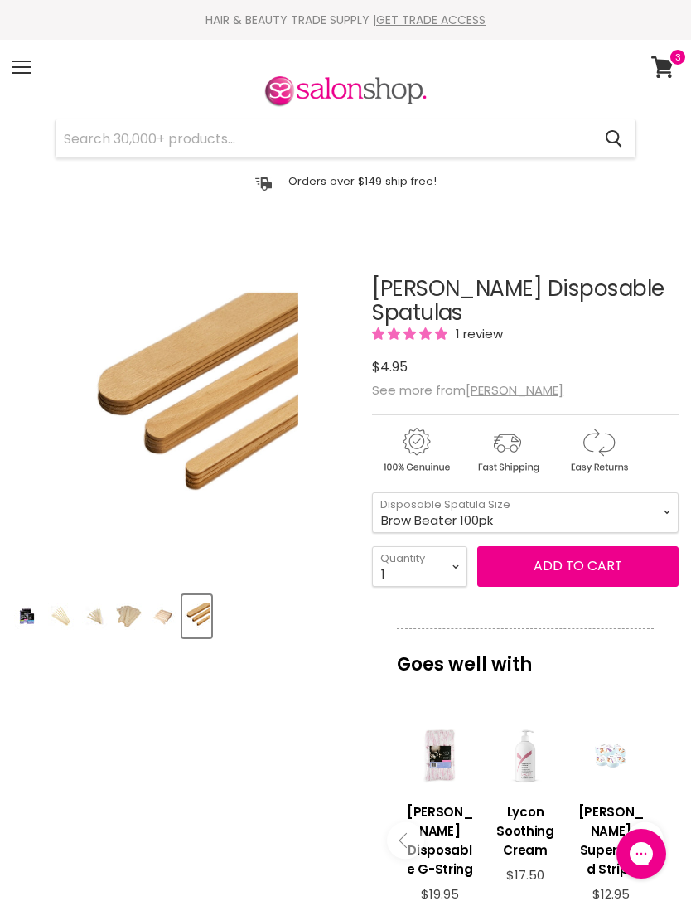
click at [667, 63] on icon at bounding box center [662, 67] width 22 height 22
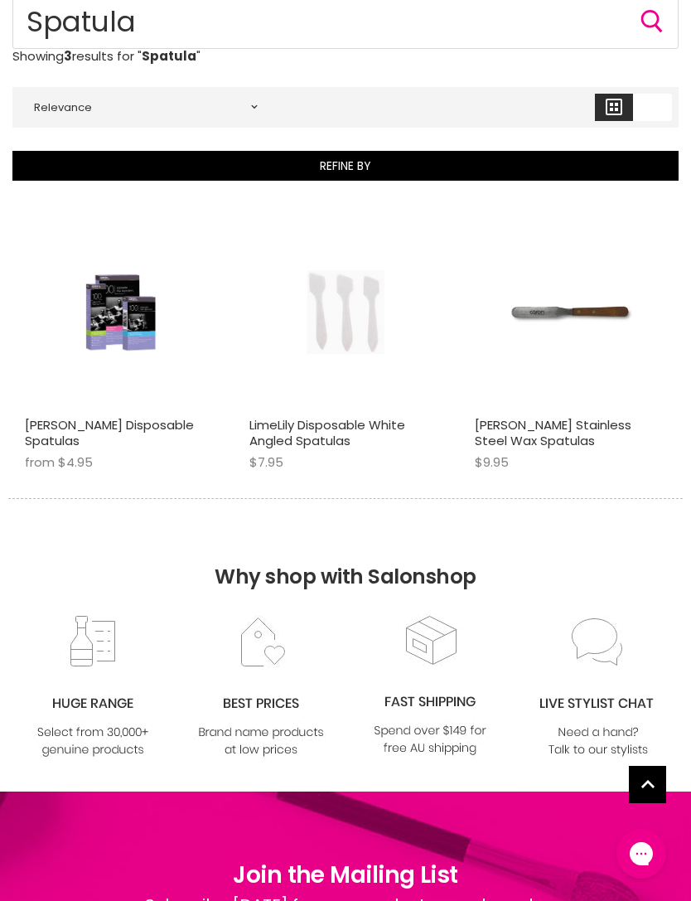
click at [563, 306] on img "Main content" at bounding box center [570, 311] width 128 height 191
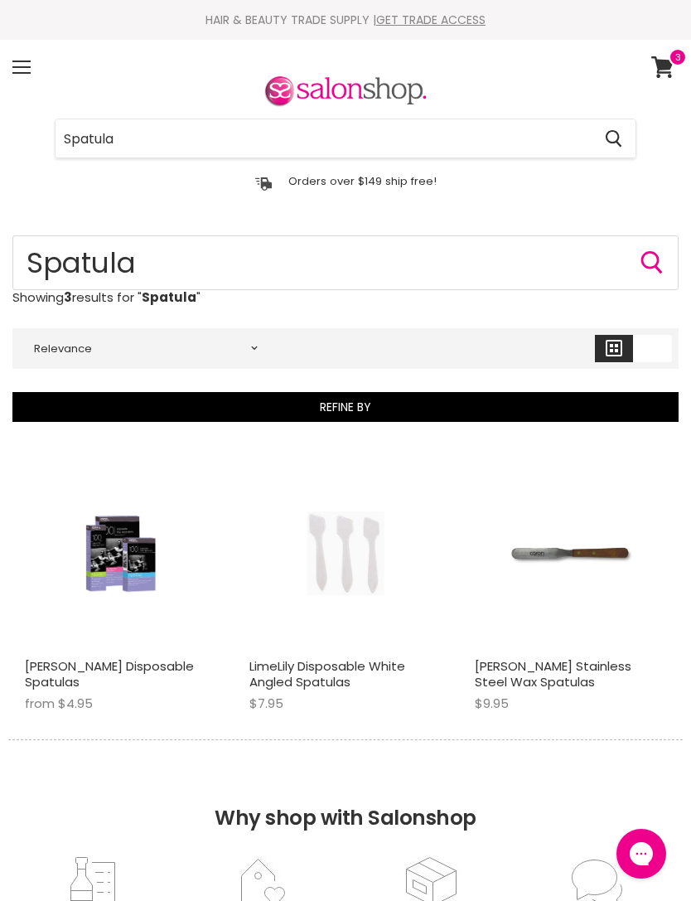
click at [557, 138] on input "Spatula" at bounding box center [324, 138] width 536 height 38
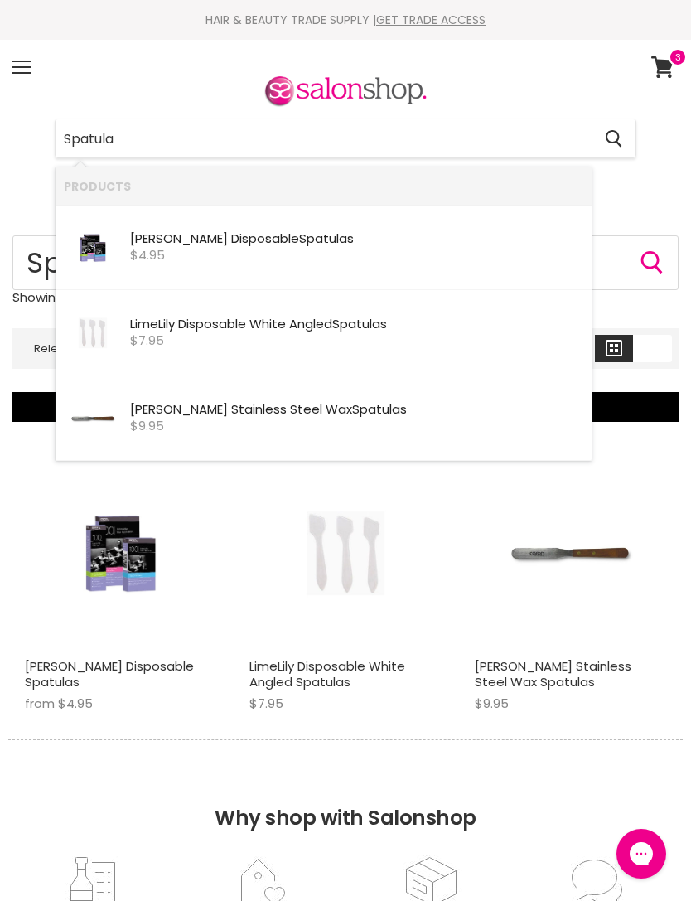
click at [453, 553] on div "LimeLily Disposable White Angled Spatulas $7.95 LimeLily Cosmetics Quick shop A…" at bounding box center [345, 592] width 216 height 294
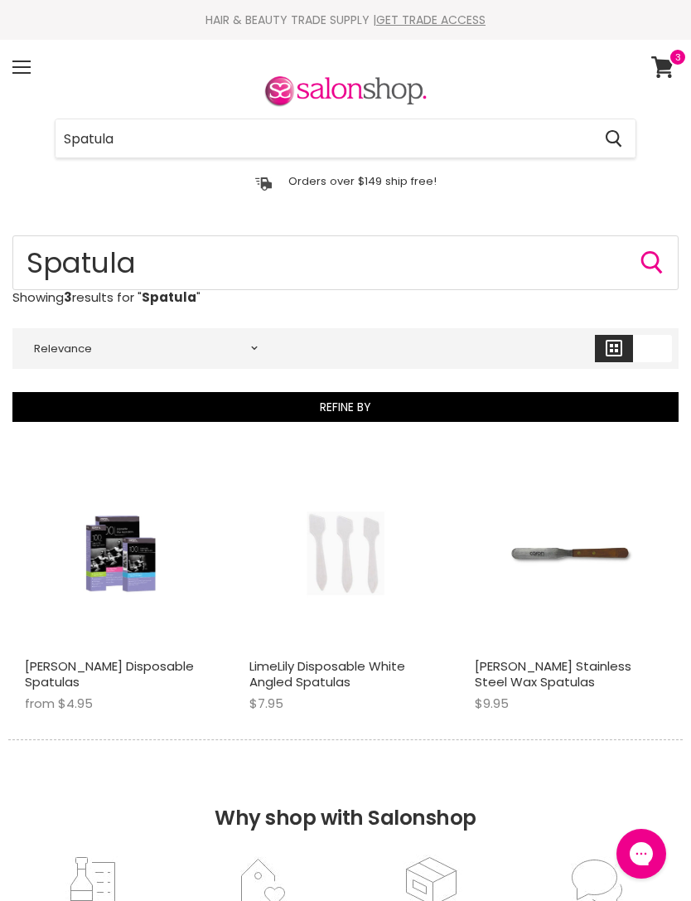
click at [120, 574] on img "Main content" at bounding box center [121, 552] width 128 height 191
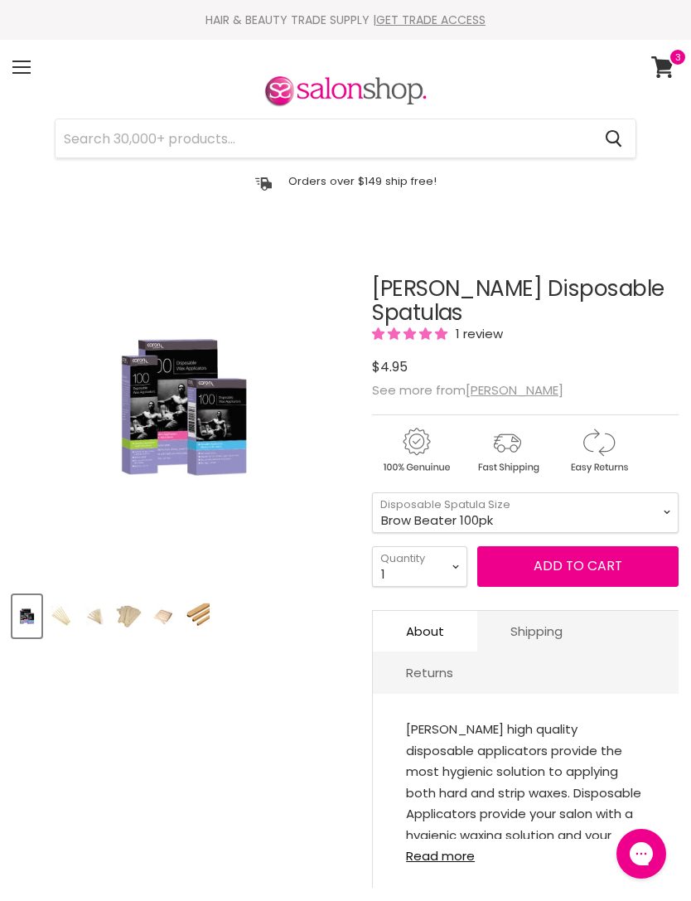
click at [117, 614] on img "Product thumbnails" at bounding box center [129, 615] width 26 height 39
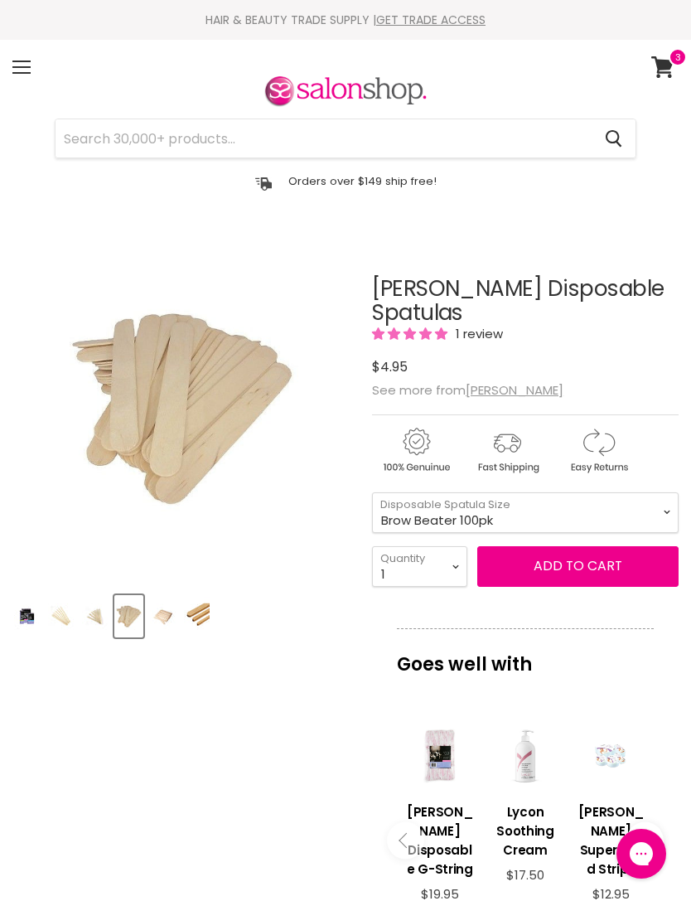
click at [170, 611] on img "Product thumbnails" at bounding box center [163, 615] width 26 height 39
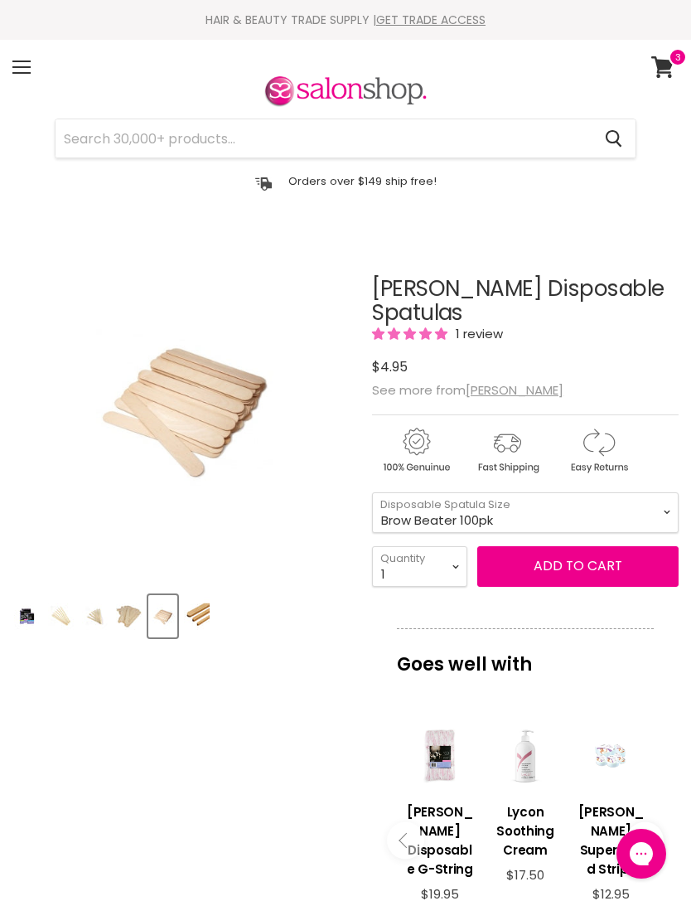
click at [201, 608] on img "Product thumbnails" at bounding box center [197, 615] width 26 height 39
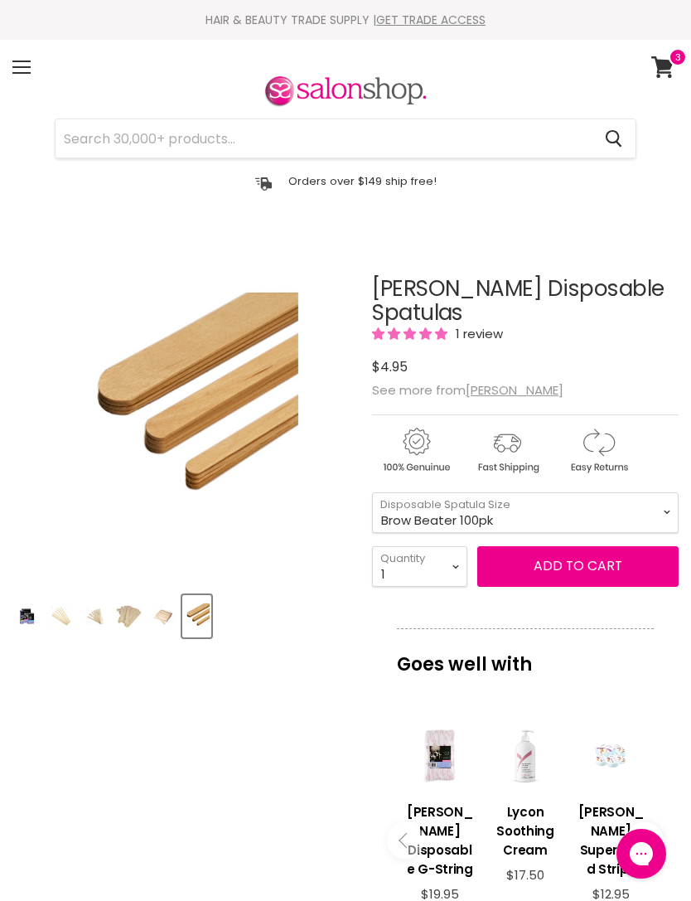
click at [106, 618] on img "Product thumbnails" at bounding box center [95, 615] width 26 height 39
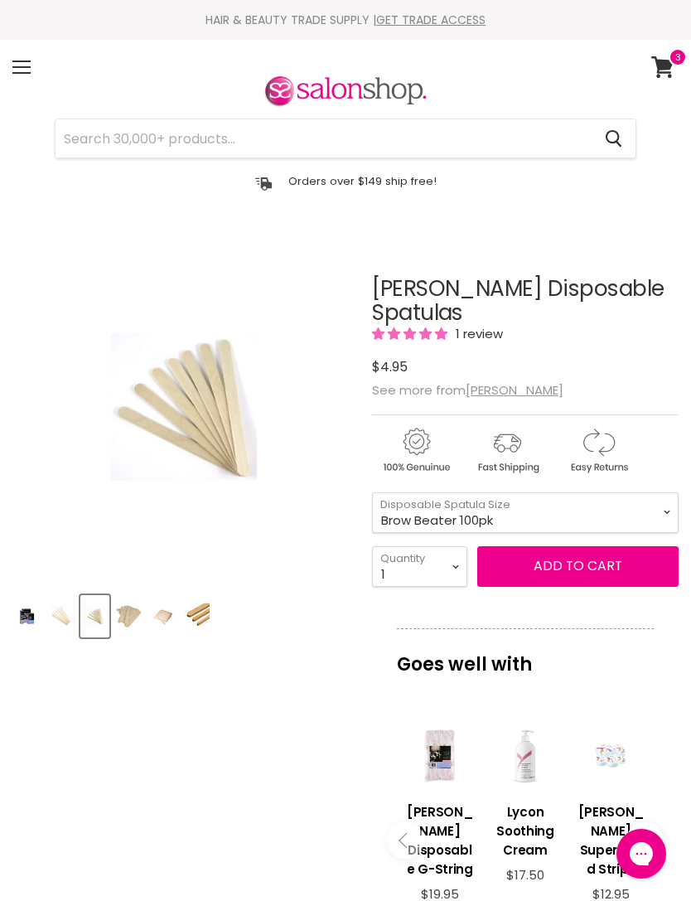
click at [63, 616] on img "Product thumbnails" at bounding box center [61, 615] width 26 height 39
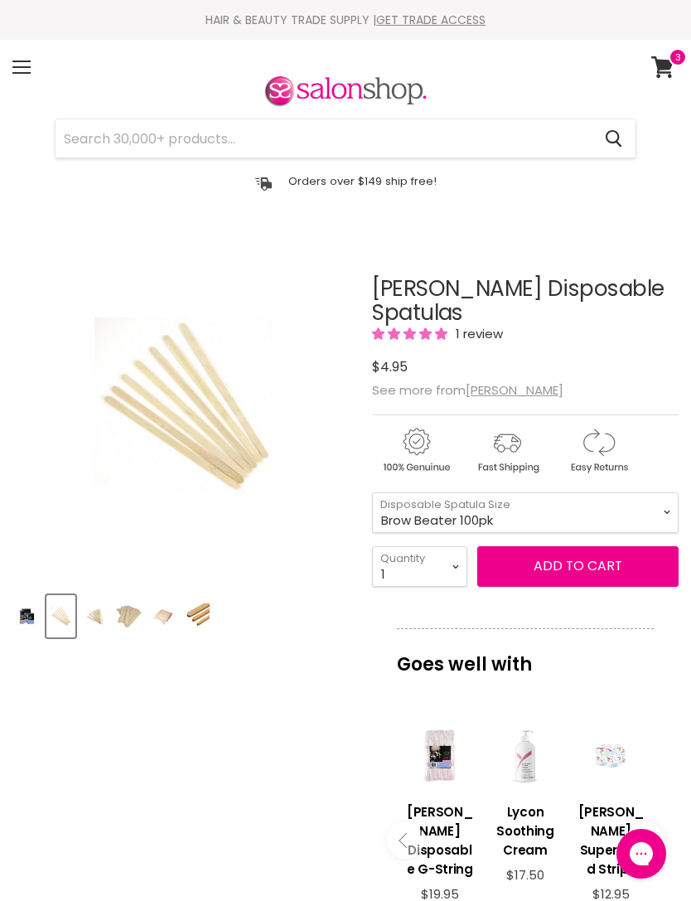
click at [673, 62] on span at bounding box center [678, 57] width 18 height 18
